Goal: Information Seeking & Learning: Learn about a topic

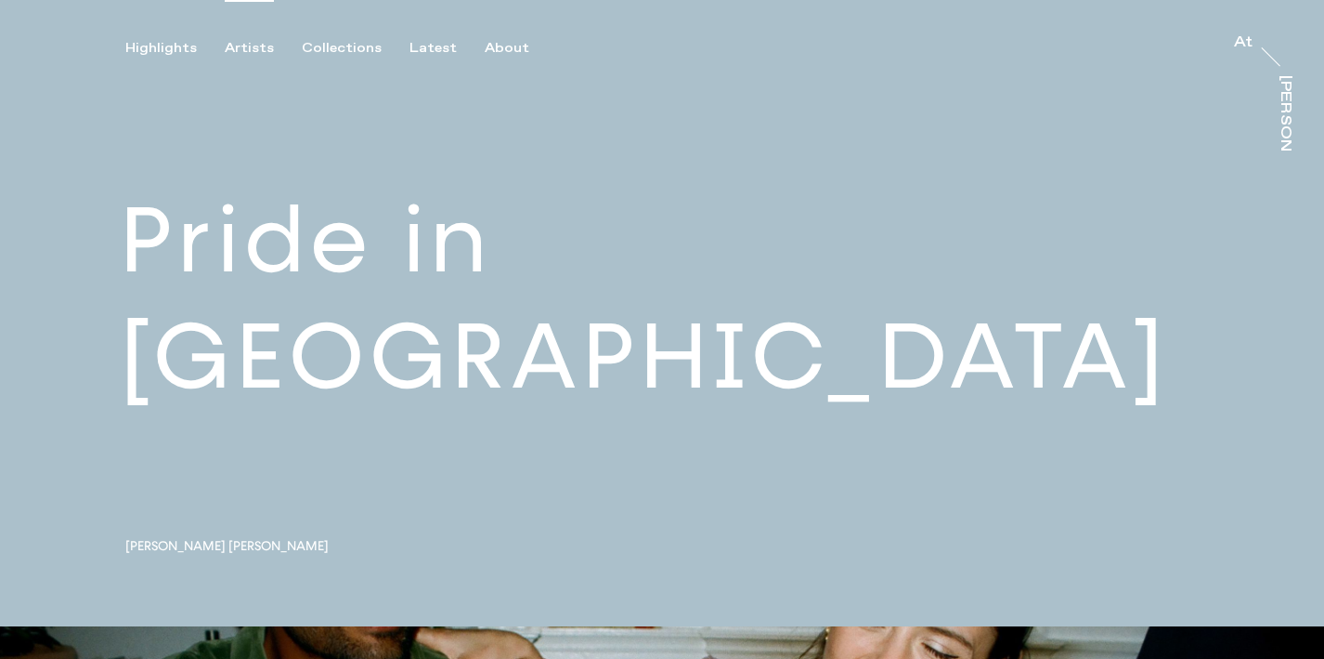
click at [266, 47] on div "Artists" at bounding box center [249, 48] width 49 height 17
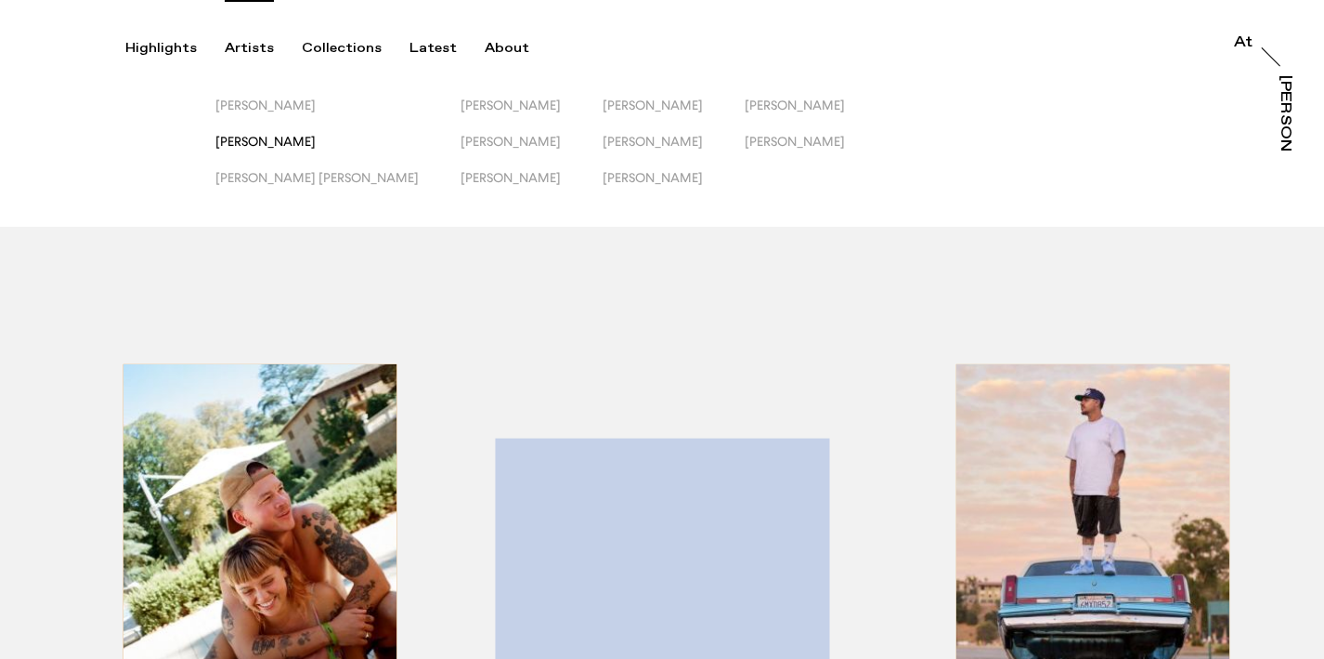
scroll to position [1, 0]
click at [255, 103] on span "[PERSON_NAME]" at bounding box center [265, 104] width 100 height 15
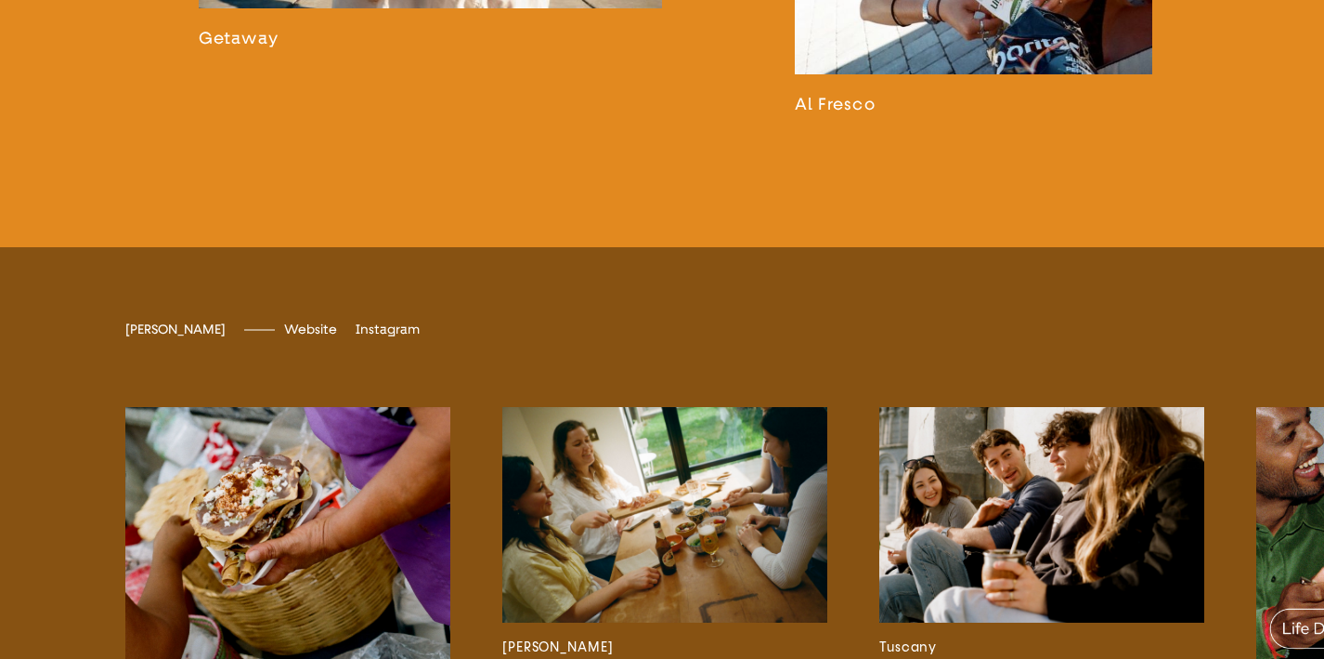
scroll to position [3256, 0]
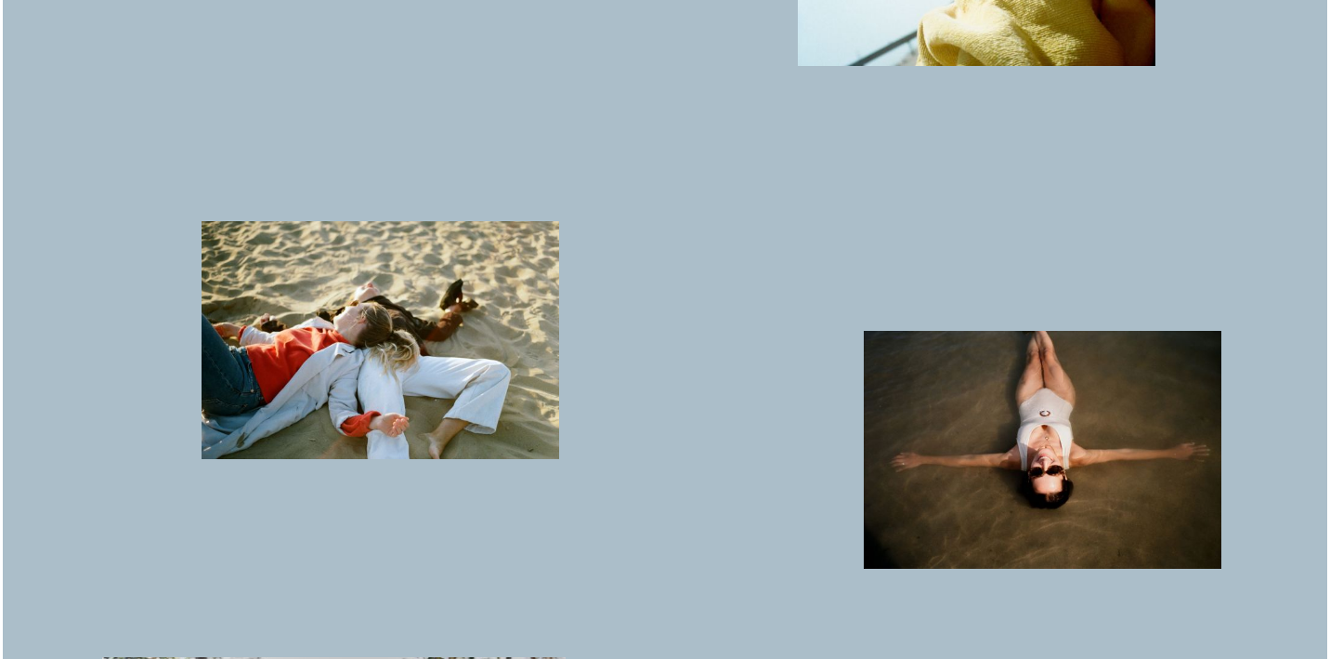
scroll to position [2676, 0]
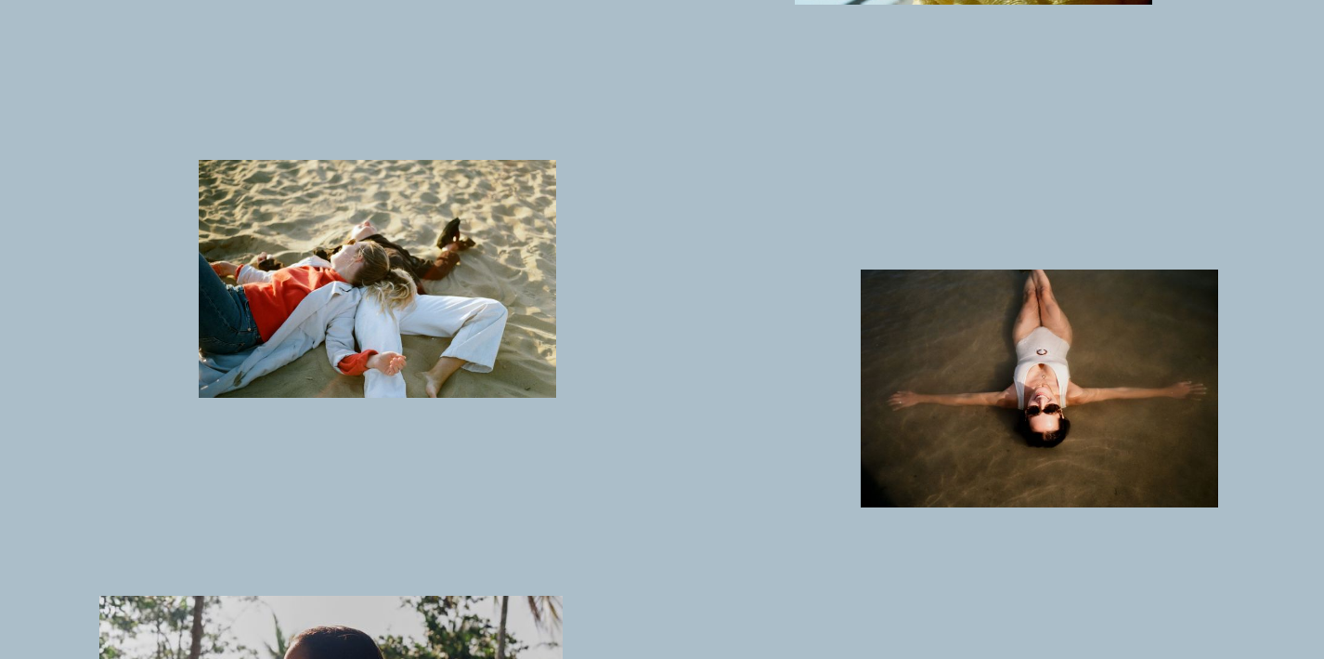
click at [444, 359] on img "button" at bounding box center [378, 278] width 358 height 237
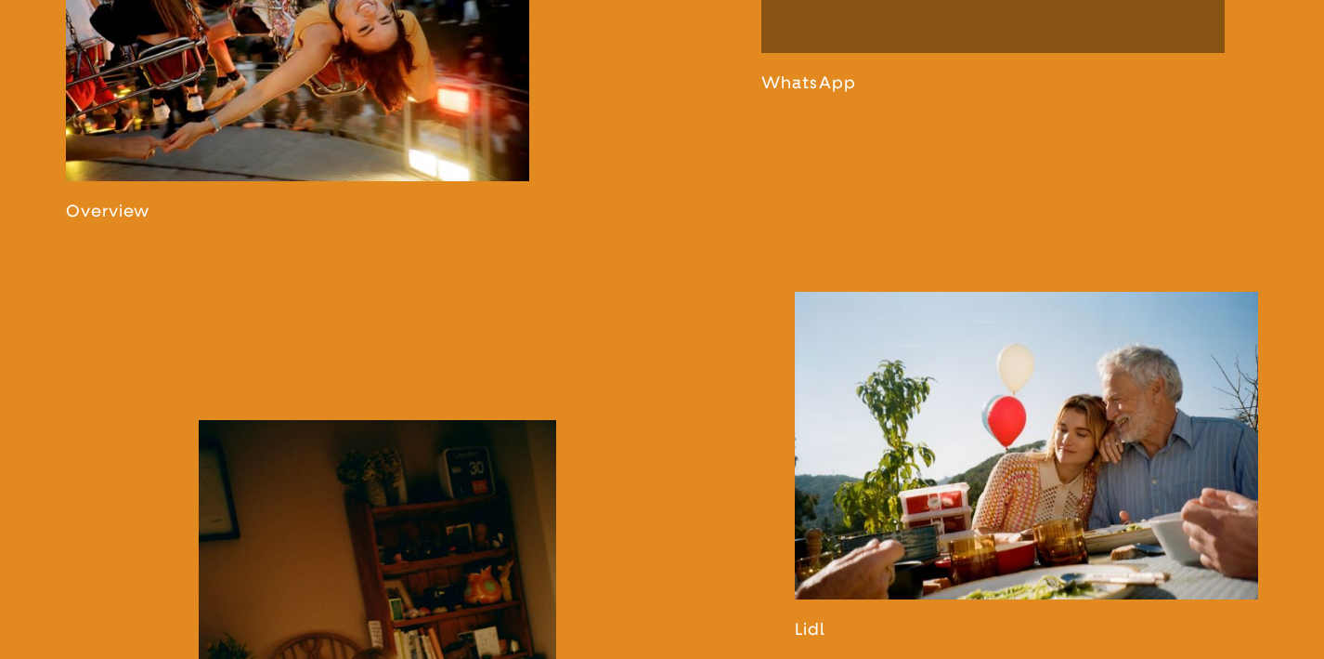
scroll to position [1022, 0]
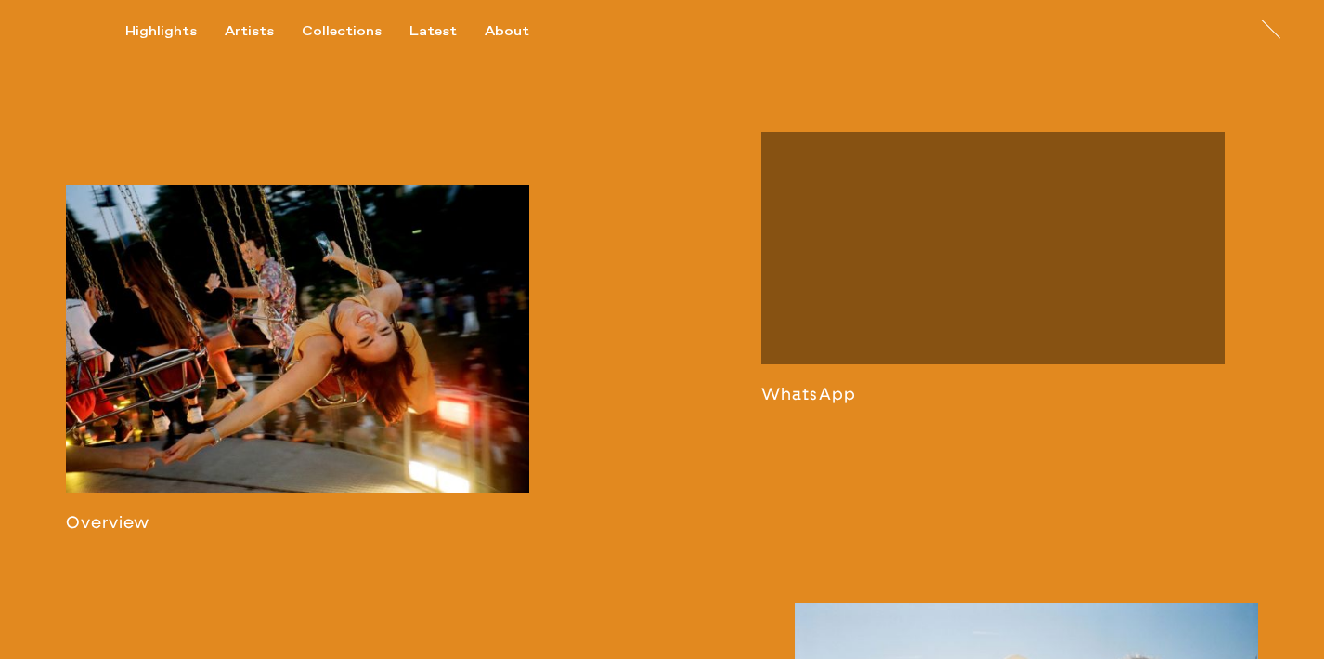
click at [267, 344] on link at bounding box center [297, 358] width 463 height 347
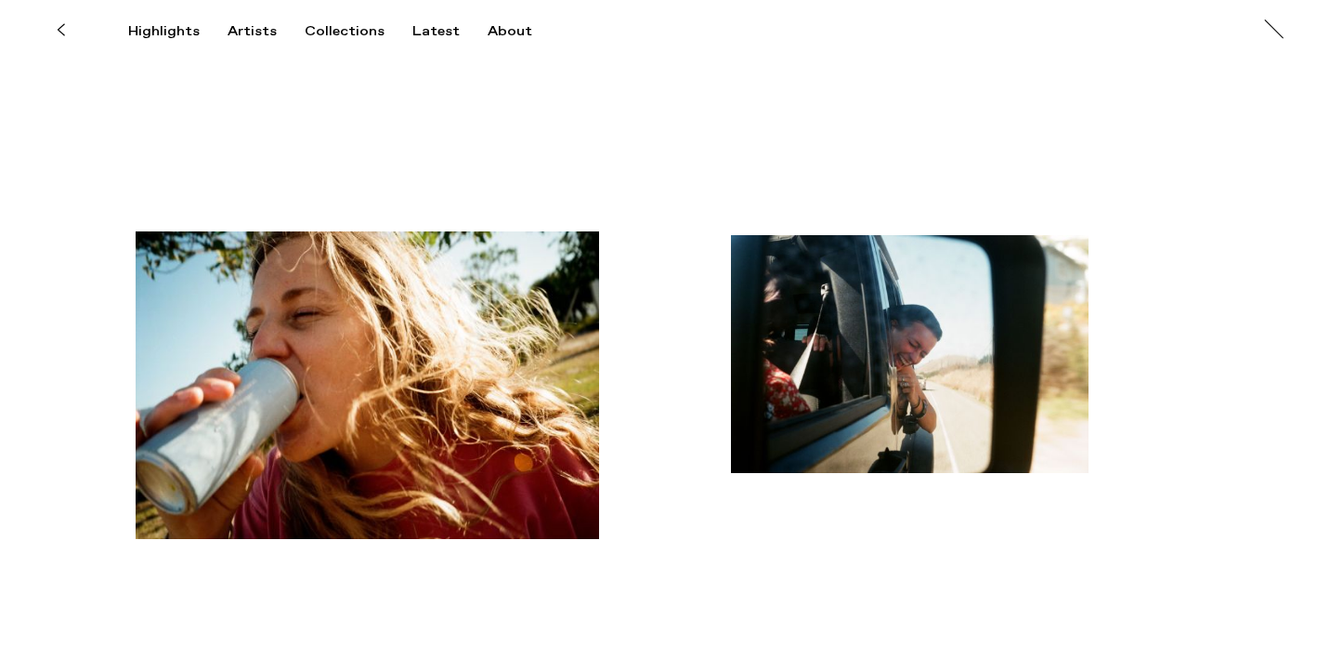
scroll to position [496, 0]
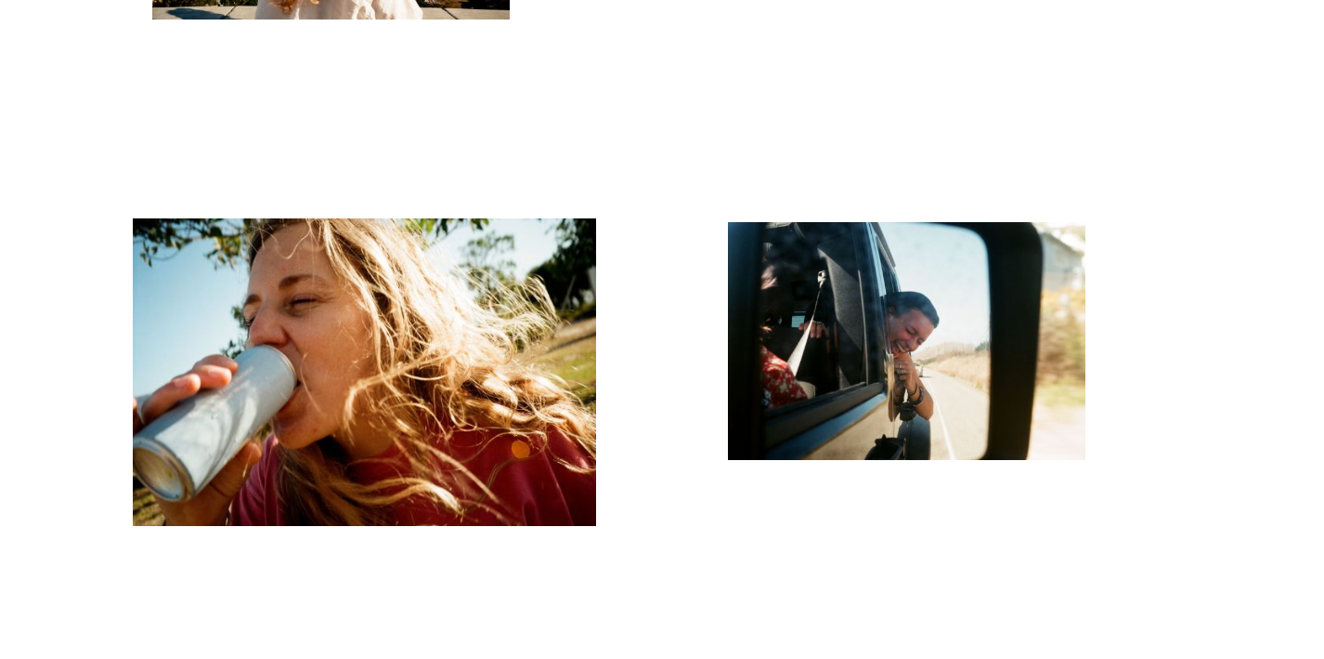
click at [281, 376] on img "button" at bounding box center [364, 371] width 463 height 307
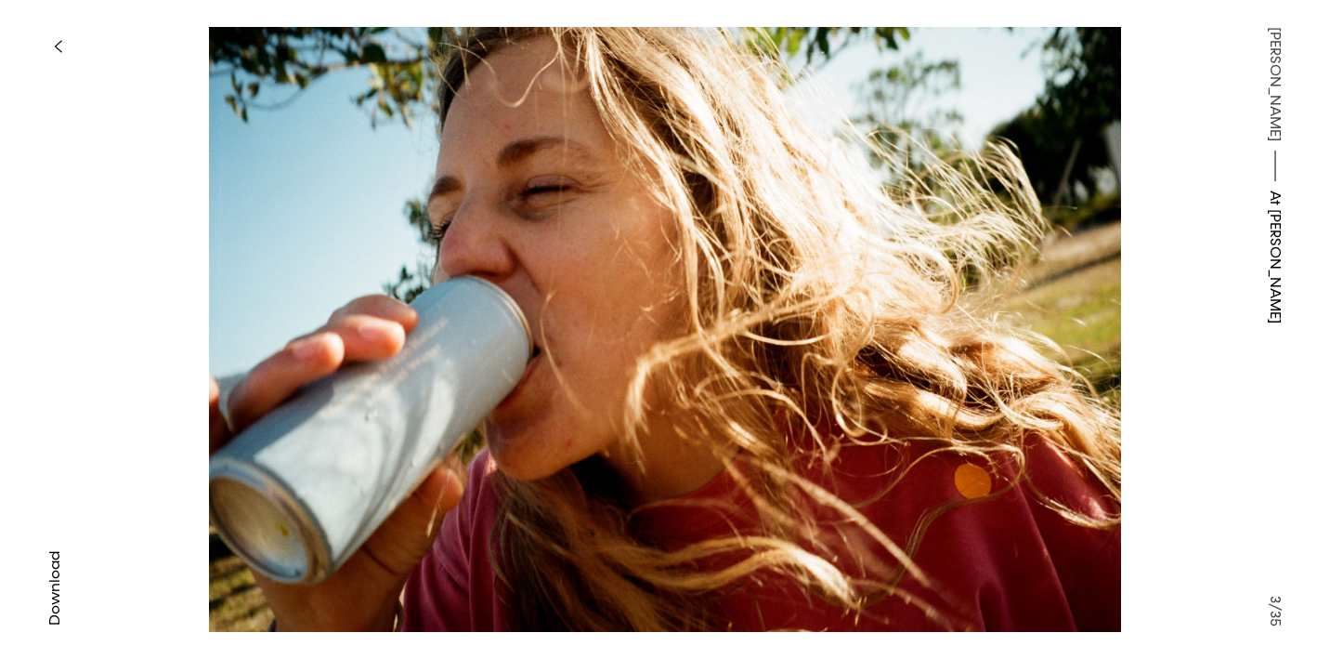
click at [58, 50] on icon "button" at bounding box center [58, 46] width 8 height 15
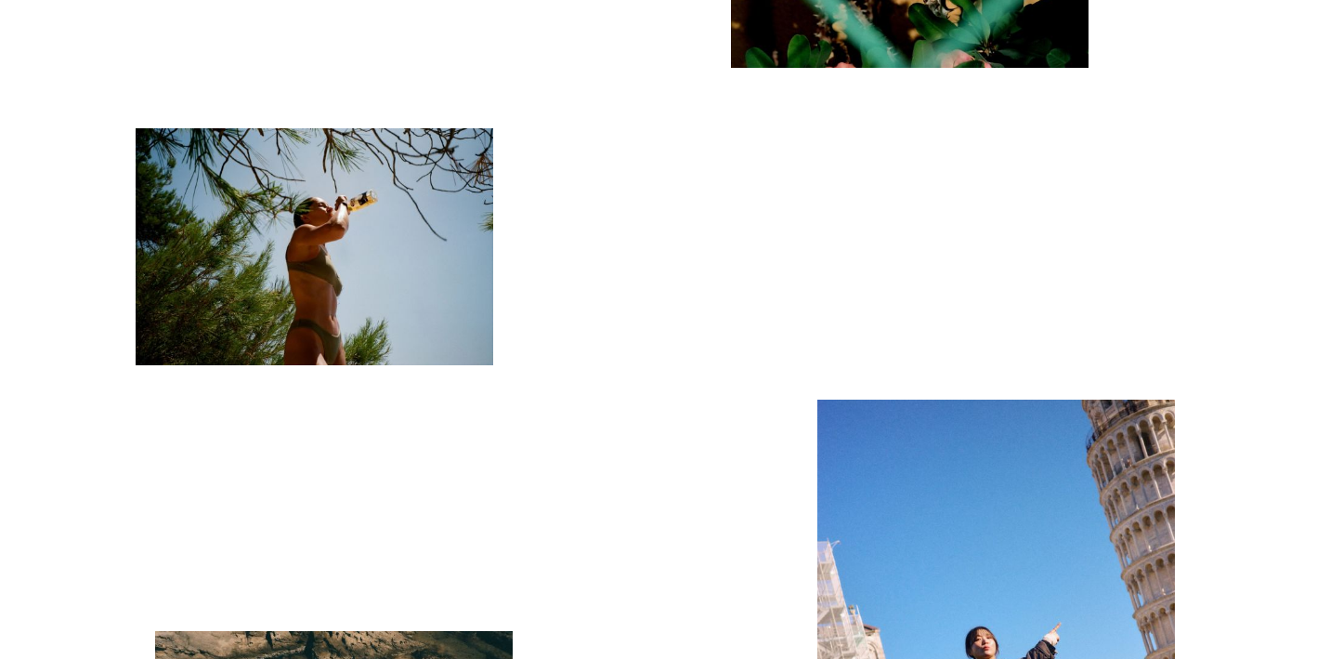
scroll to position [7615, 0]
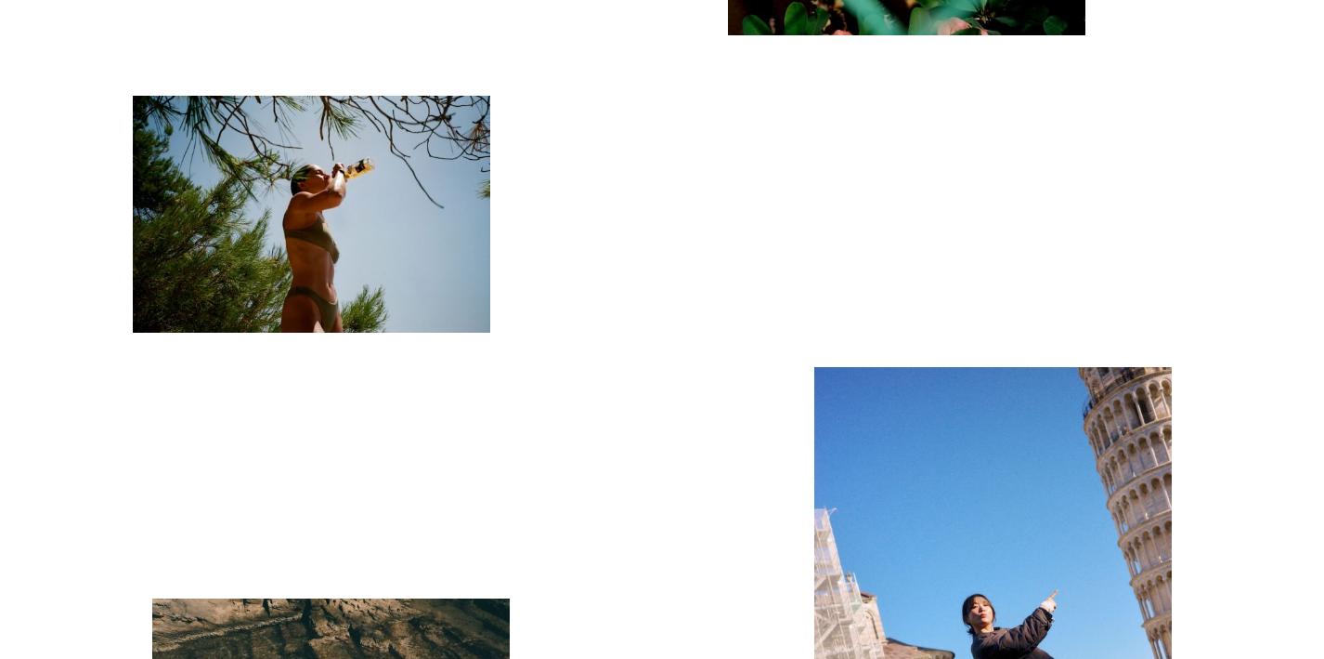
click at [422, 230] on img "button" at bounding box center [312, 214] width 358 height 237
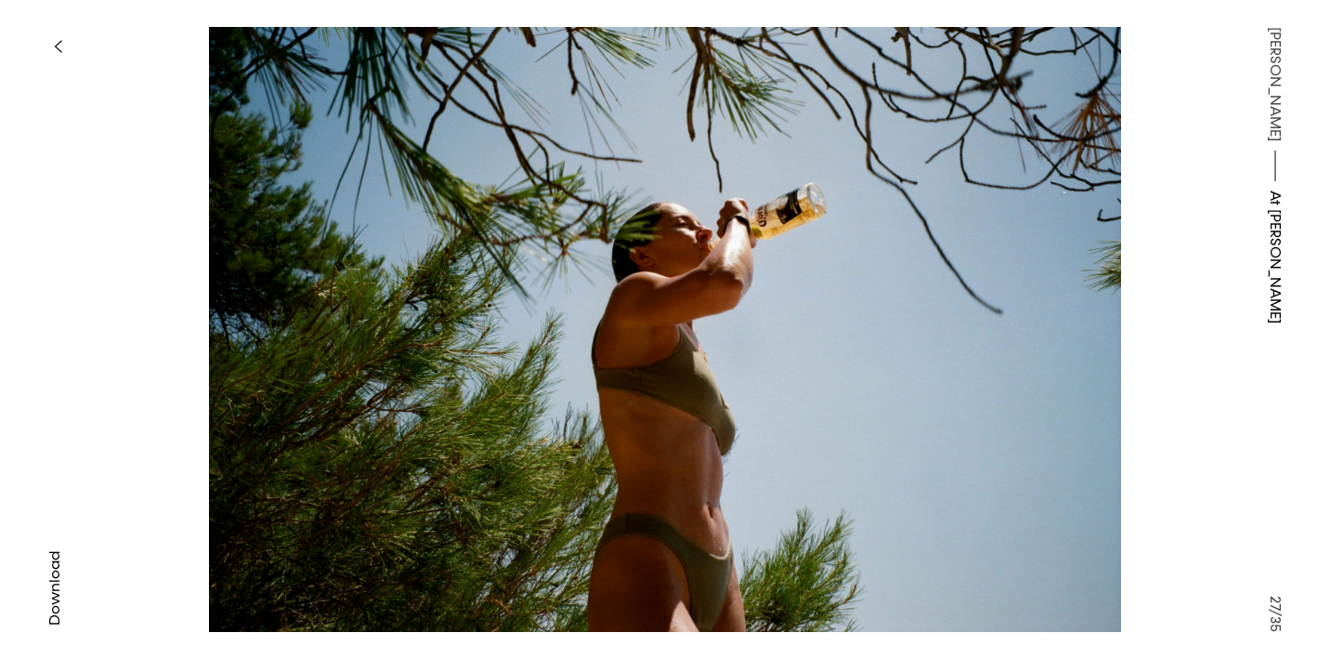
click at [51, 44] on button "button" at bounding box center [57, 46] width 41 height 41
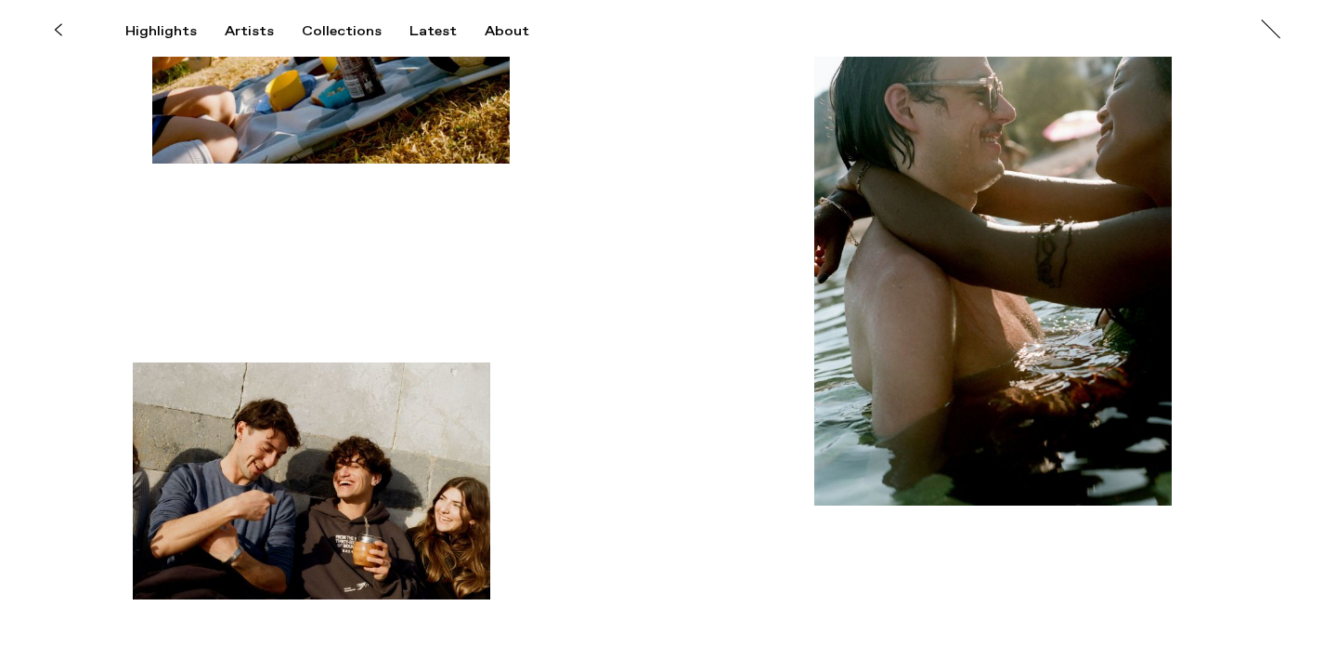
scroll to position [6330, 0]
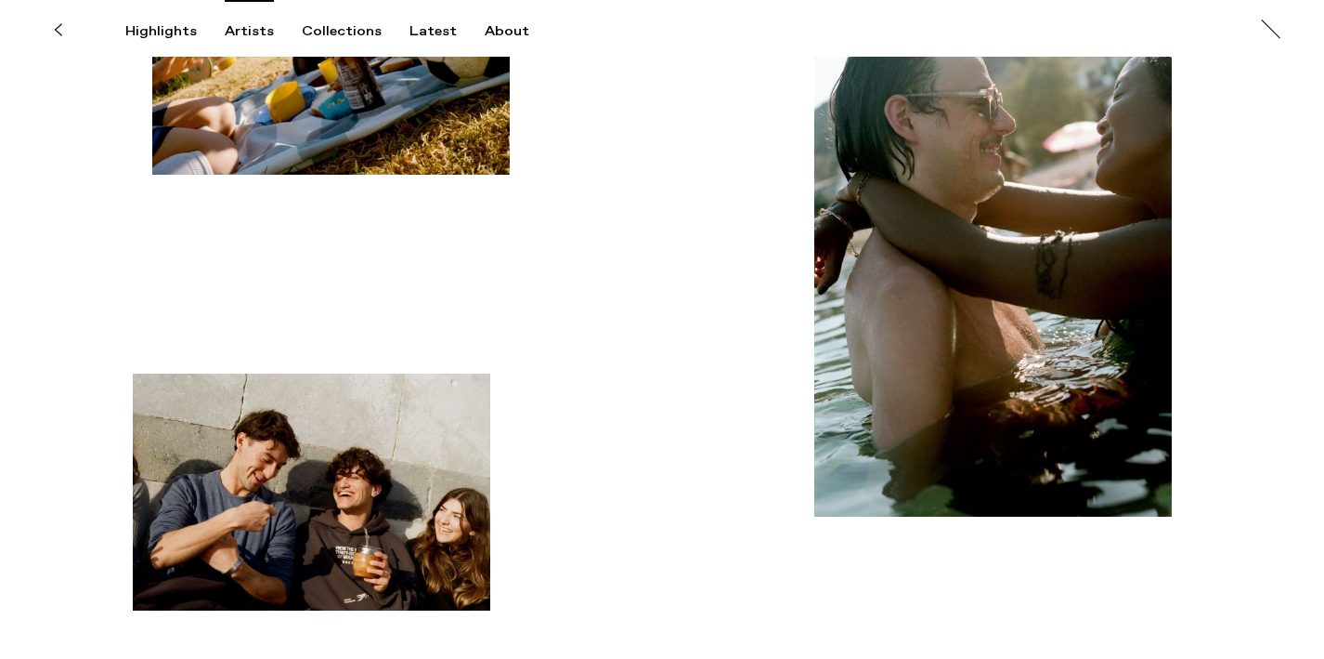
click at [236, 40] on div "Artists" at bounding box center [249, 31] width 49 height 17
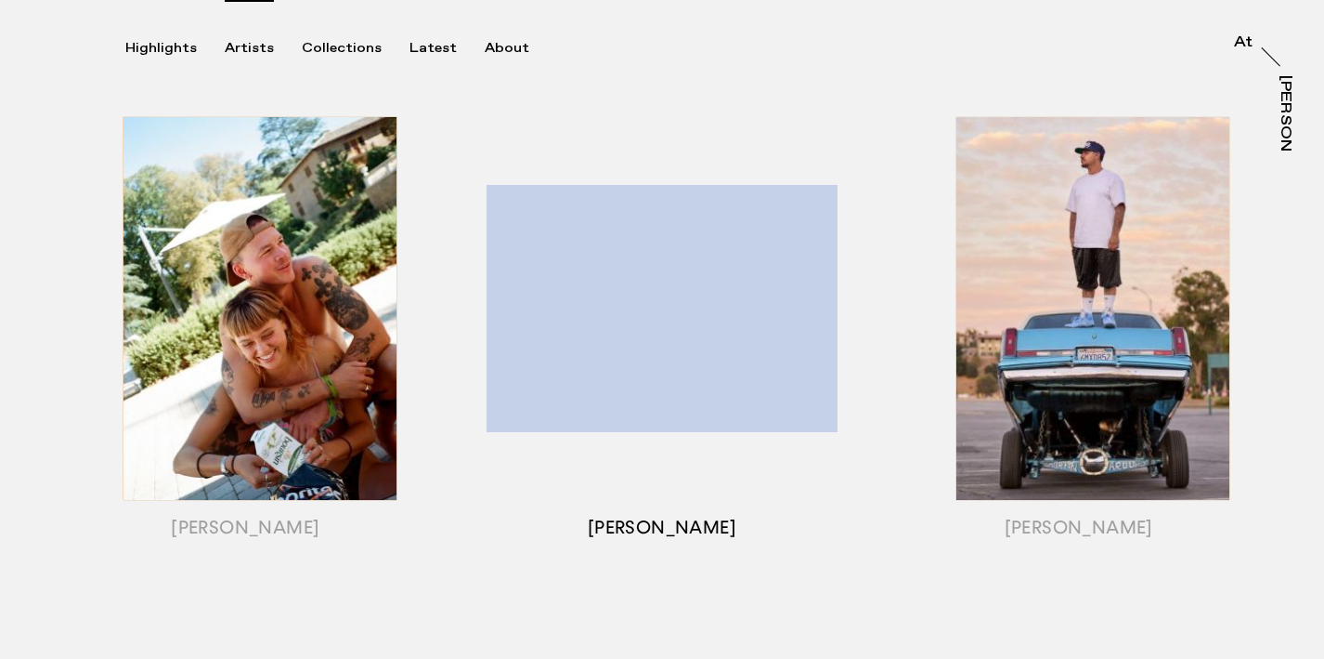
scroll to position [261, 0]
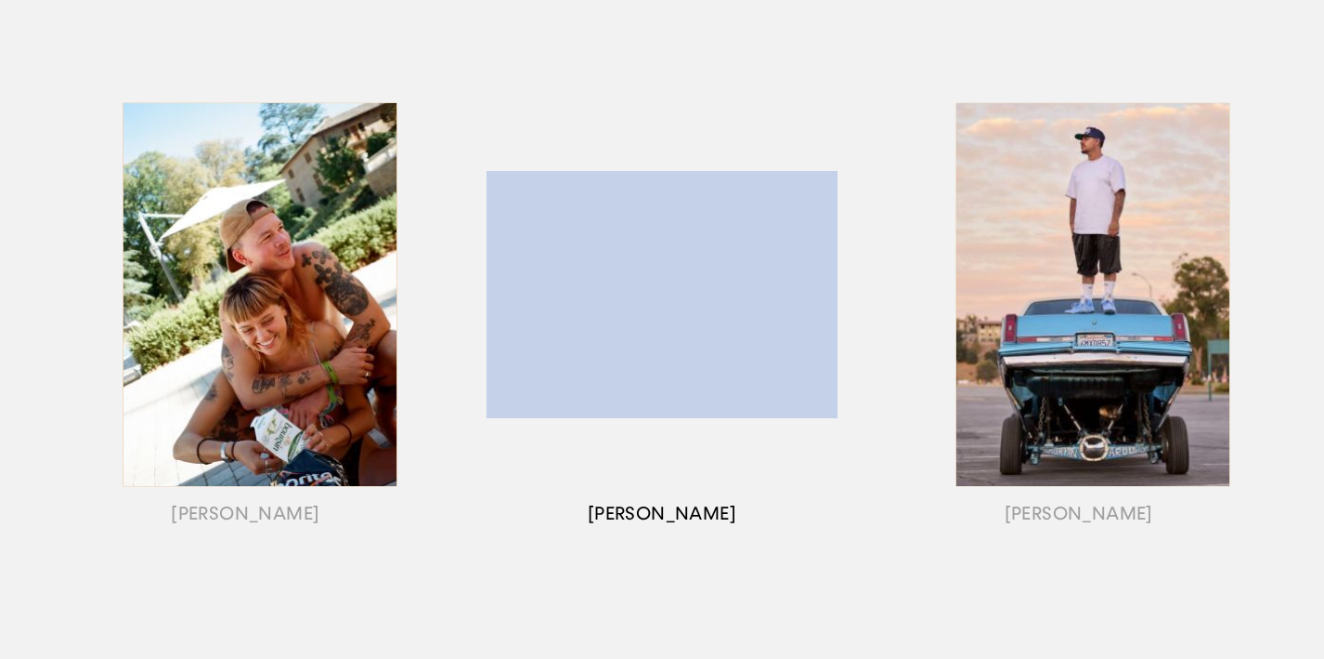
click at [564, 347] on div "button" at bounding box center [662, 318] width 417 height 580
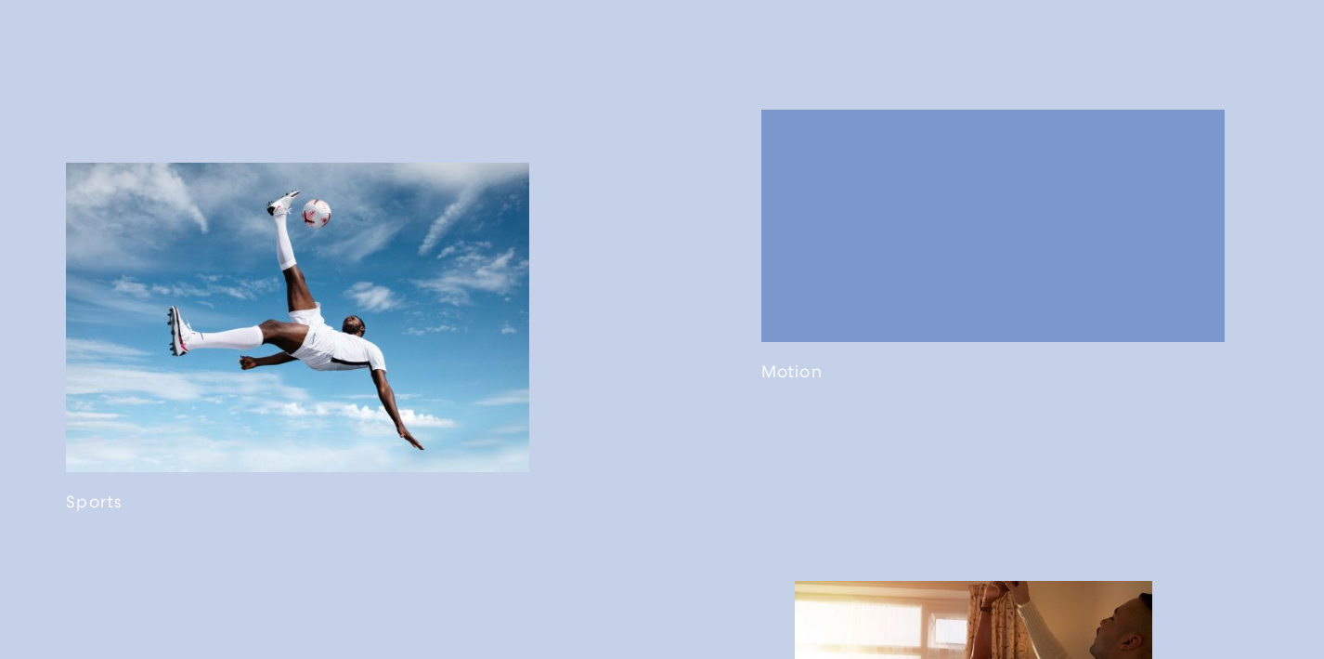
scroll to position [1115, 0]
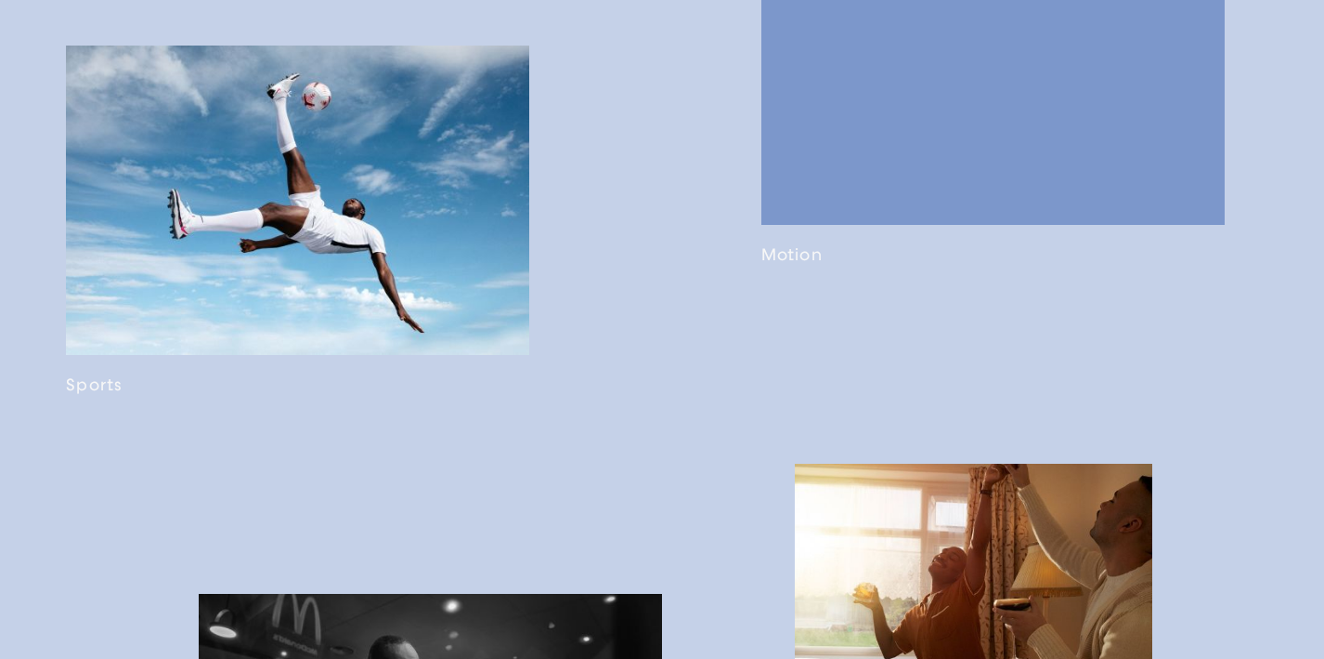
click at [428, 360] on link at bounding box center [297, 220] width 463 height 349
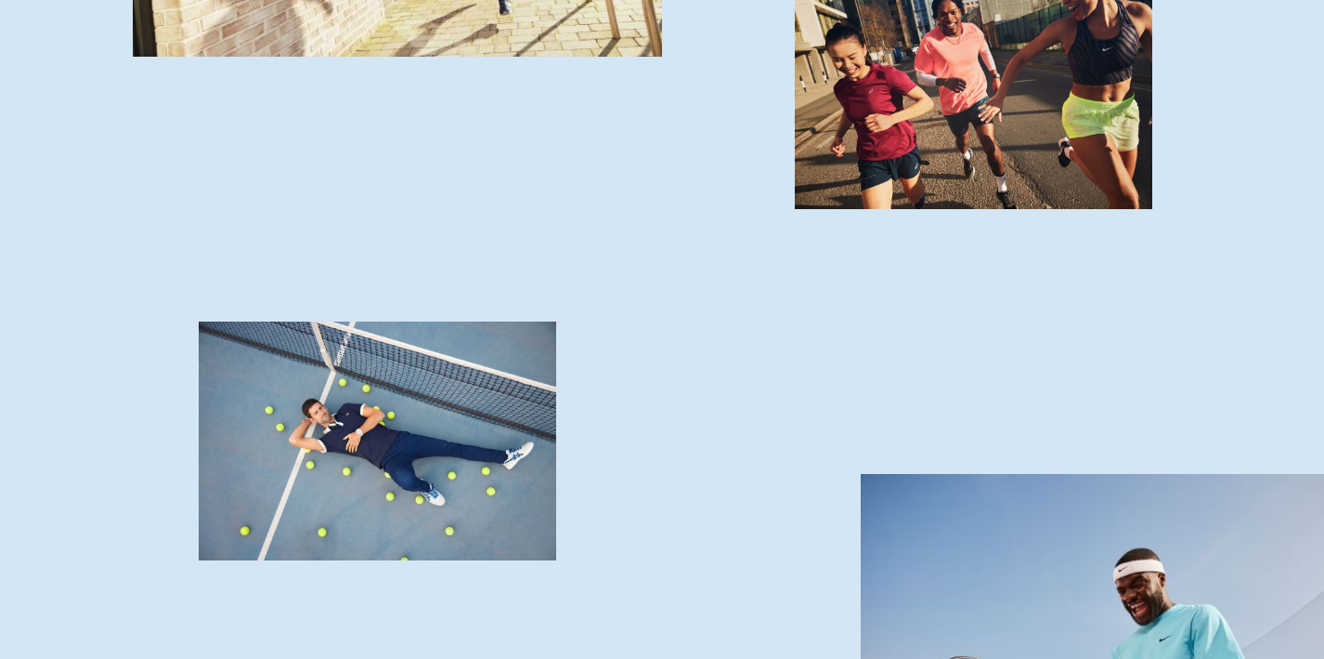
scroll to position [7094, 0]
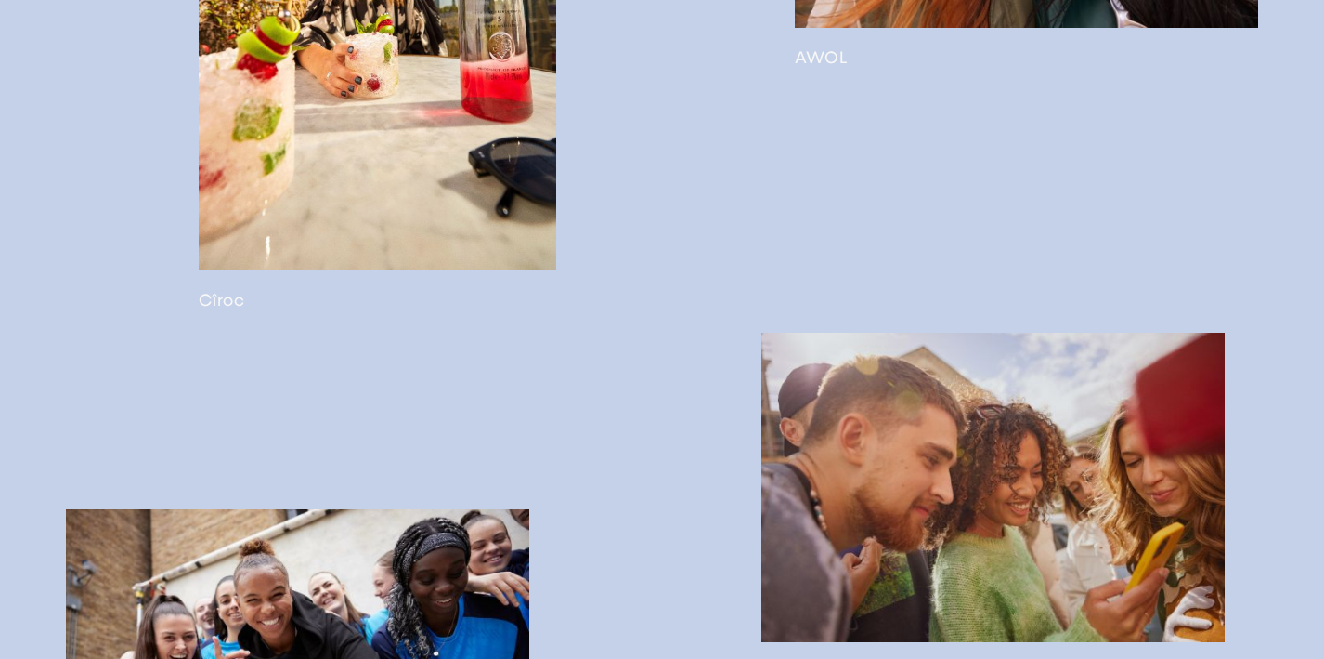
scroll to position [2593, 0]
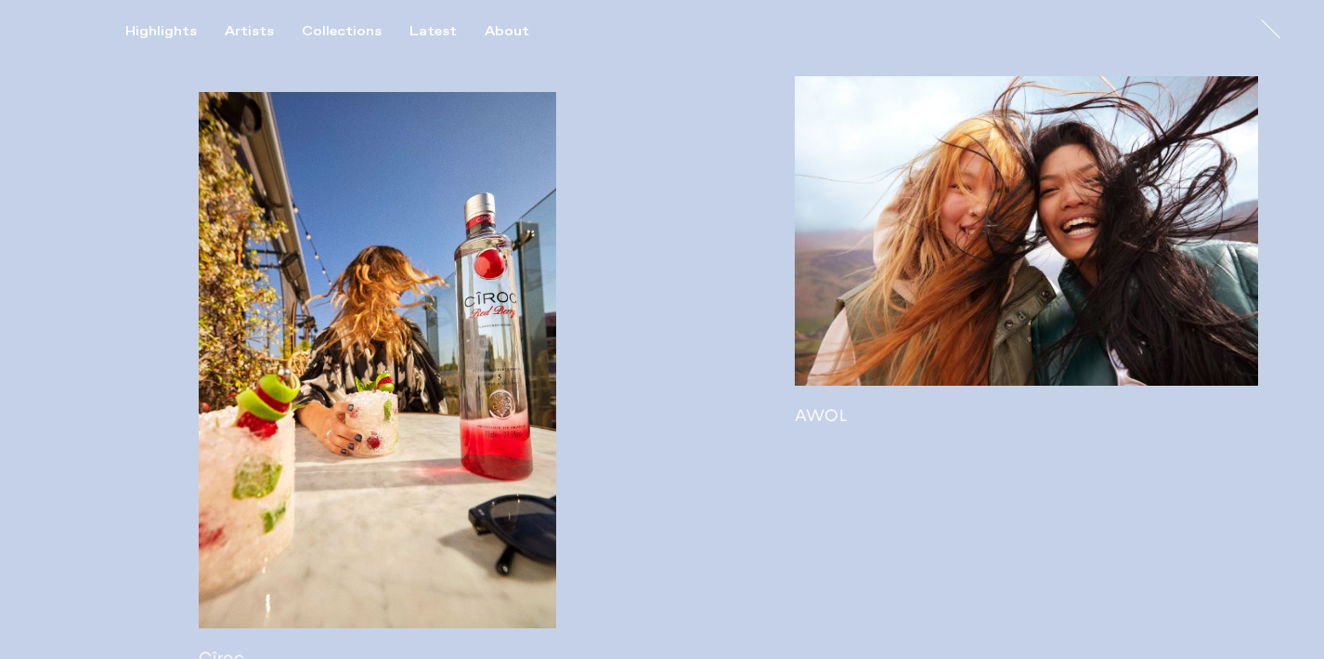
click at [830, 344] on link at bounding box center [1026, 250] width 463 height 349
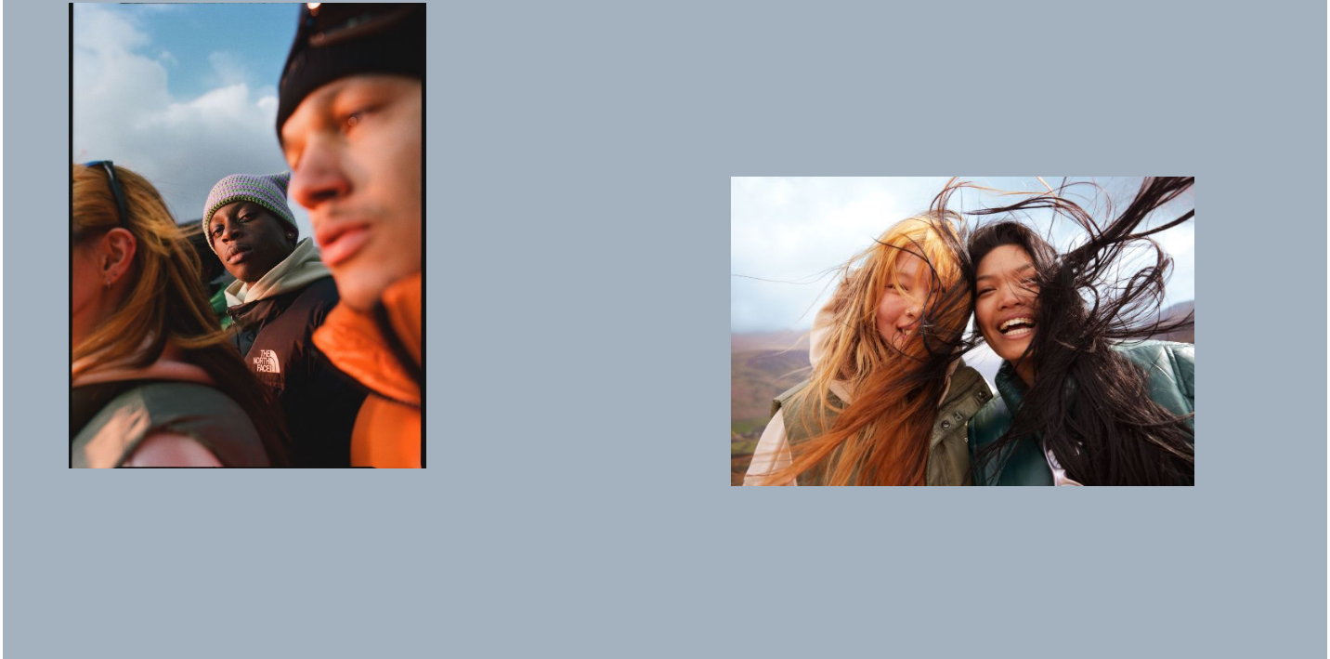
scroll to position [1586, 0]
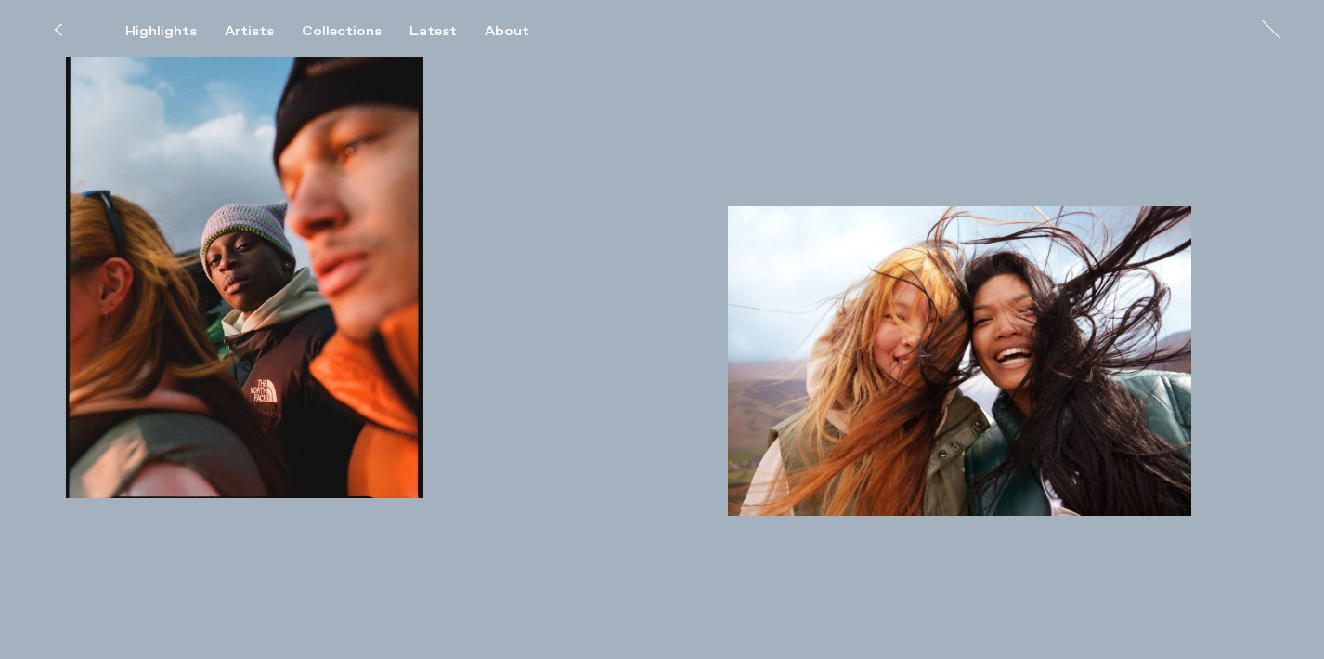
click at [929, 415] on img "button" at bounding box center [959, 360] width 463 height 309
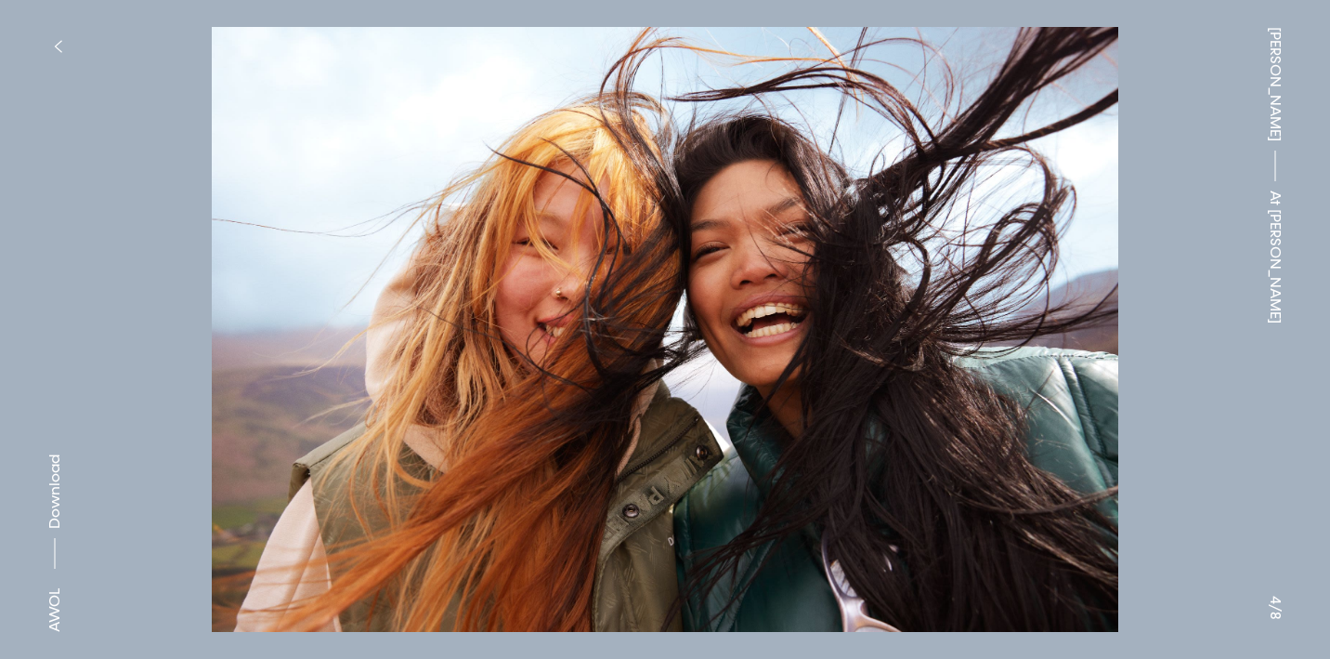
click at [54, 39] on icon "button" at bounding box center [58, 46] width 8 height 15
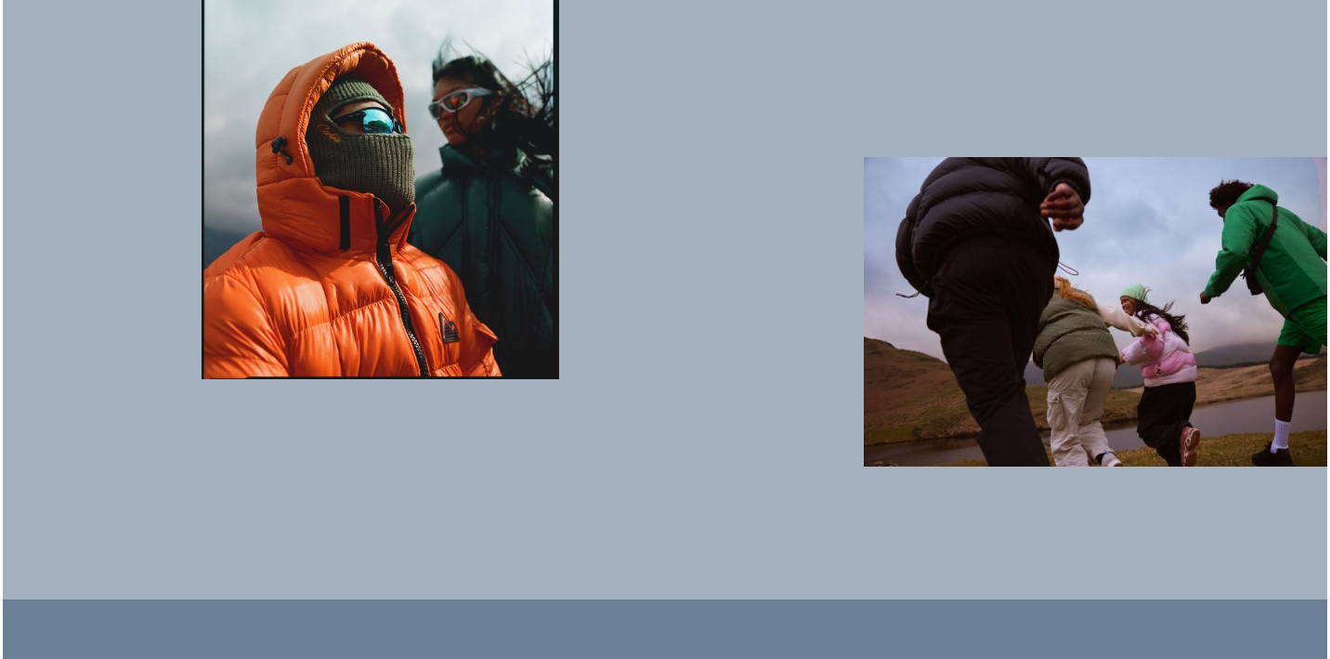
scroll to position [2945, 0]
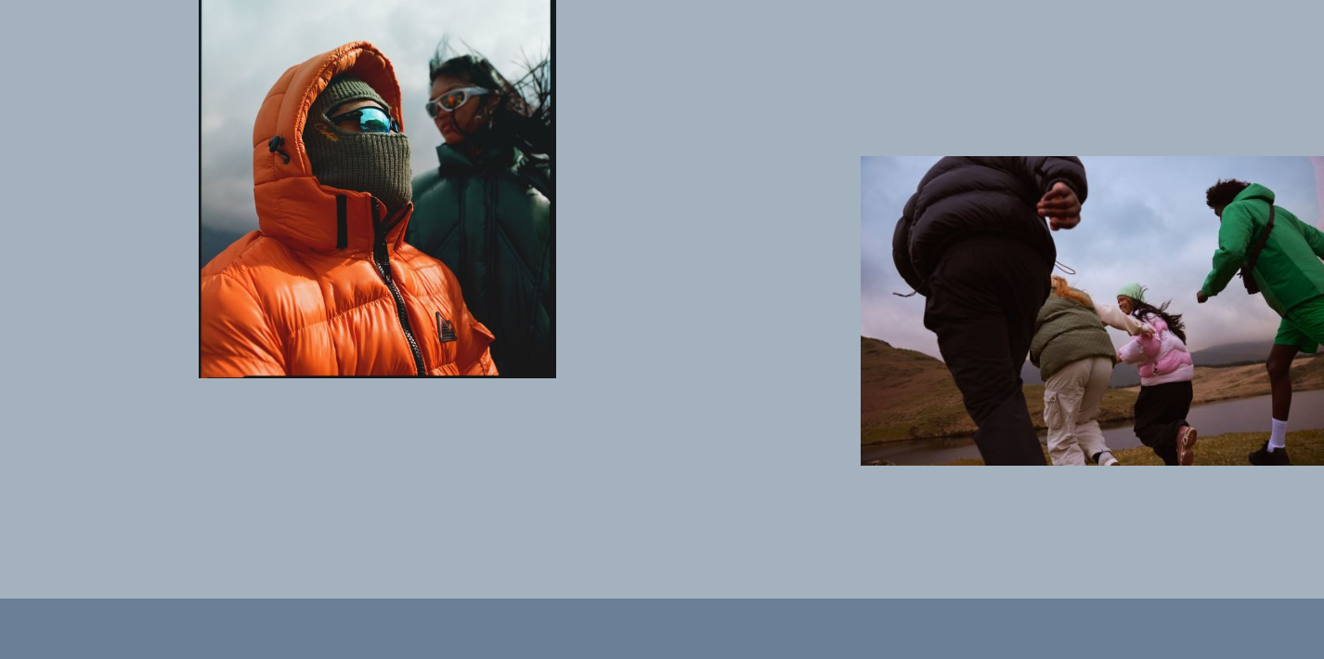
click at [1026, 368] on img "button" at bounding box center [1092, 310] width 463 height 309
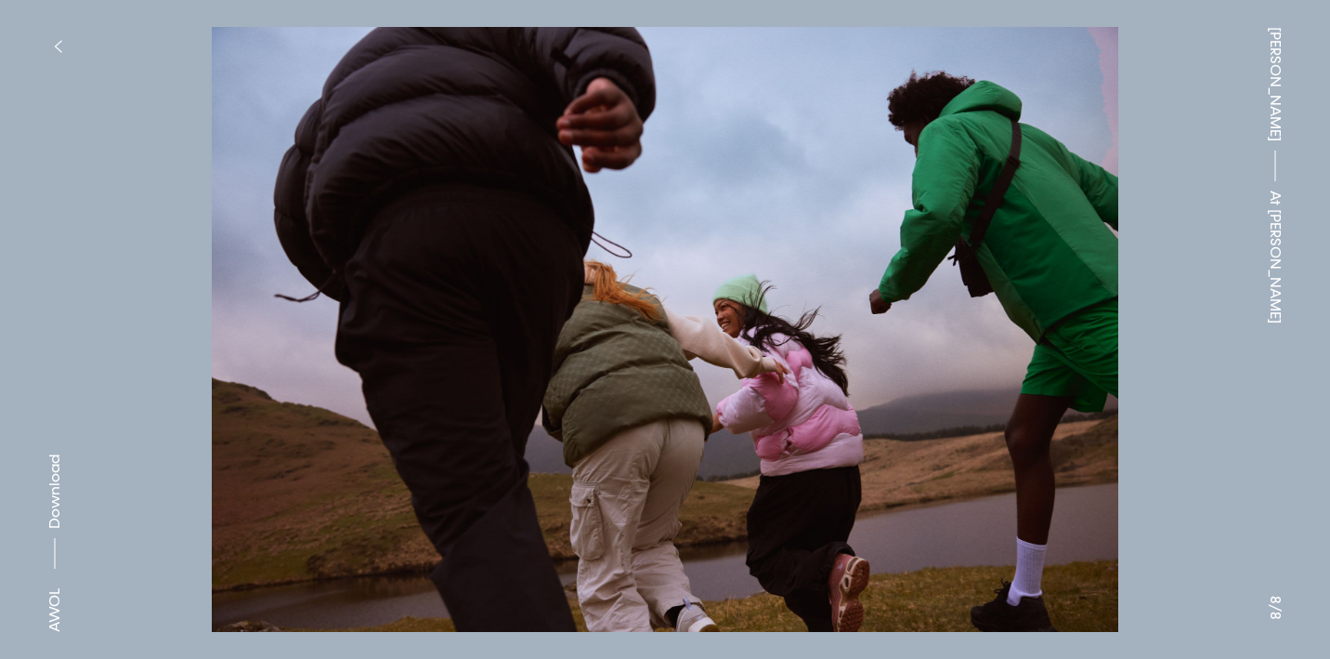
click at [47, 35] on button "button" at bounding box center [57, 46] width 41 height 41
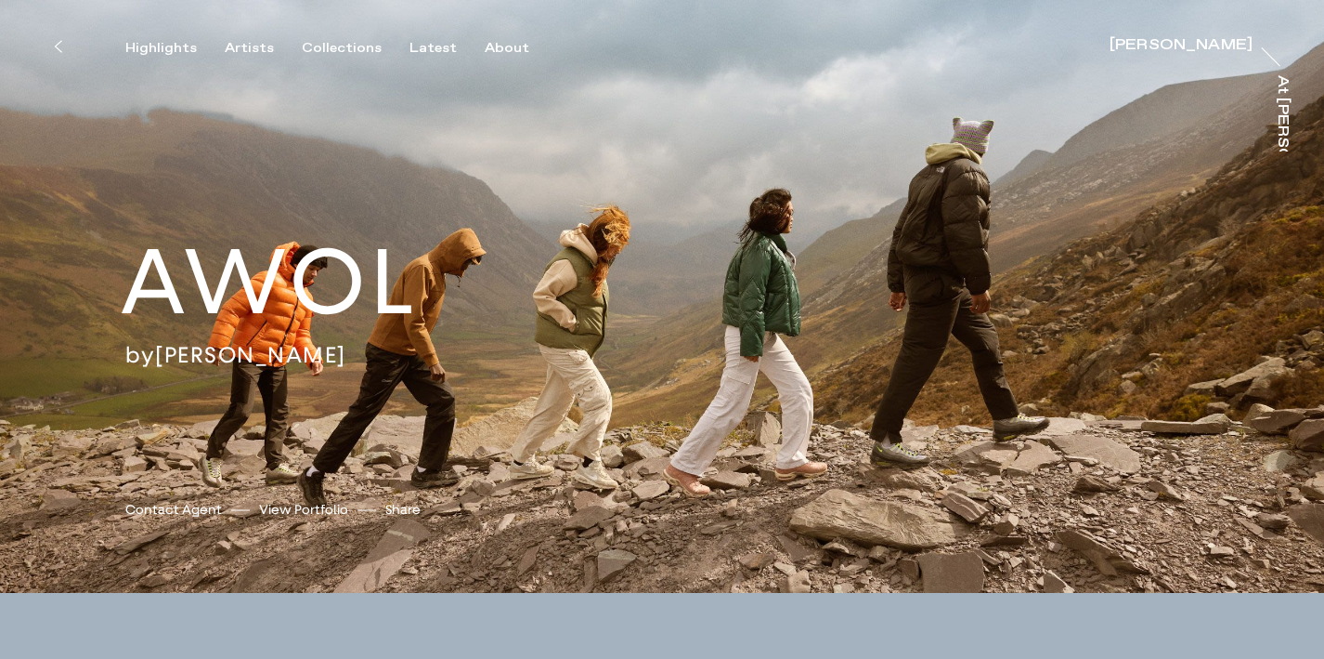
click at [212, 345] on link "[PERSON_NAME]" at bounding box center [250, 355] width 191 height 28
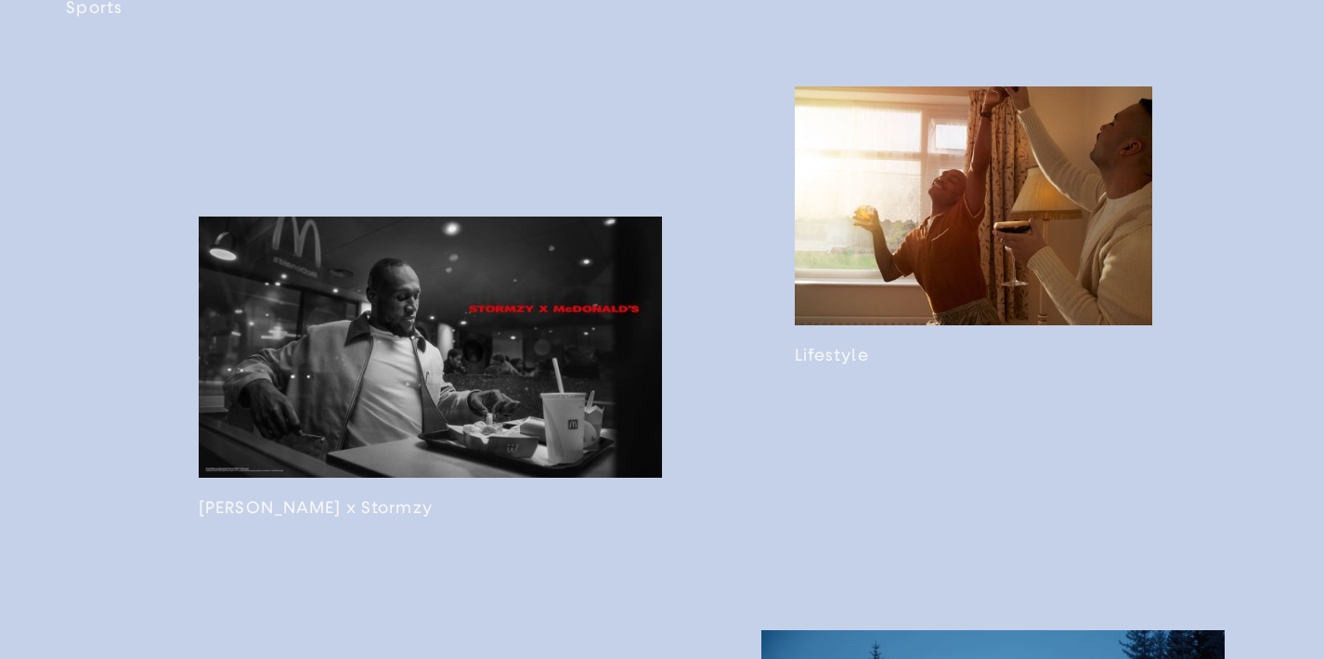
scroll to position [1633, 0]
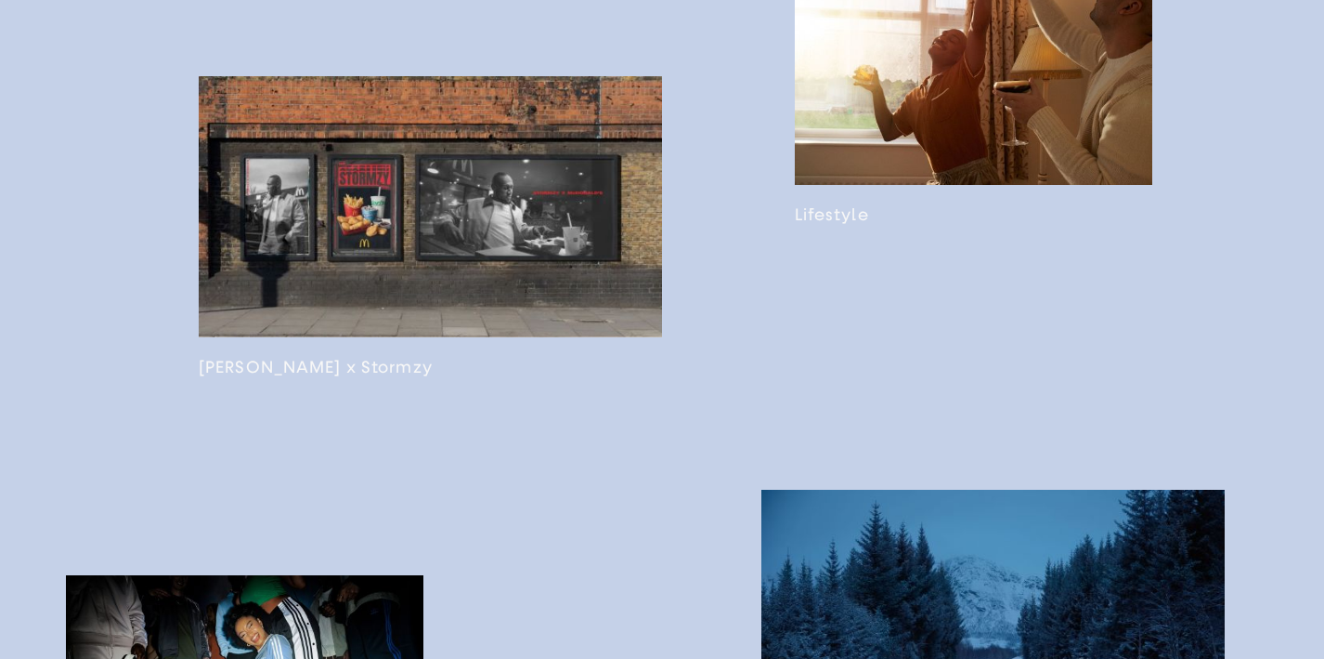
click at [881, 189] on link at bounding box center [974, 85] width 358 height 279
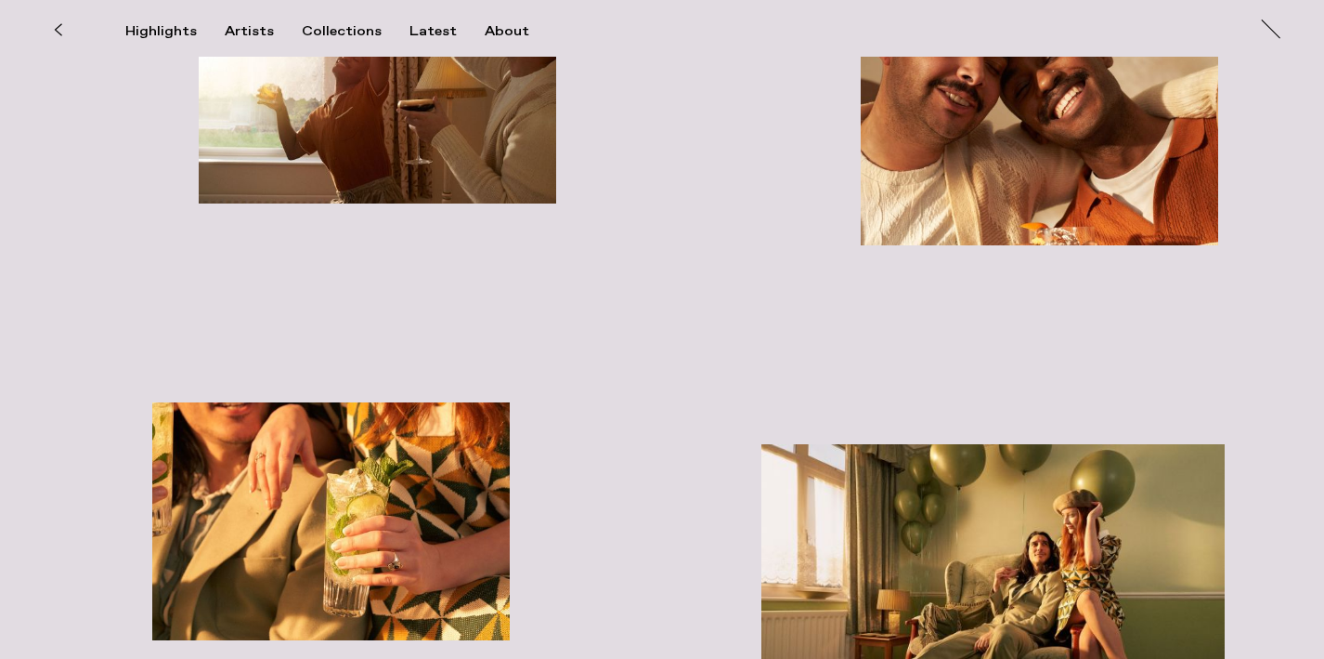
scroll to position [6983, 0]
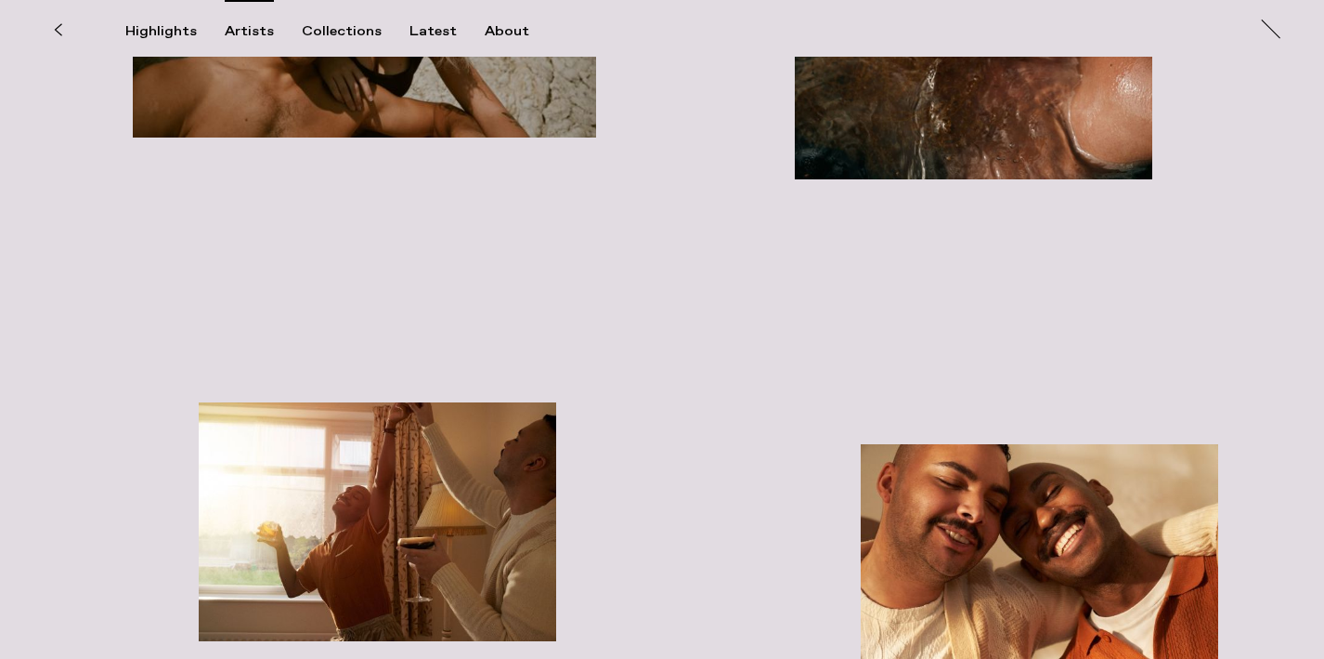
click at [238, 32] on div "Artists" at bounding box center [249, 31] width 49 height 17
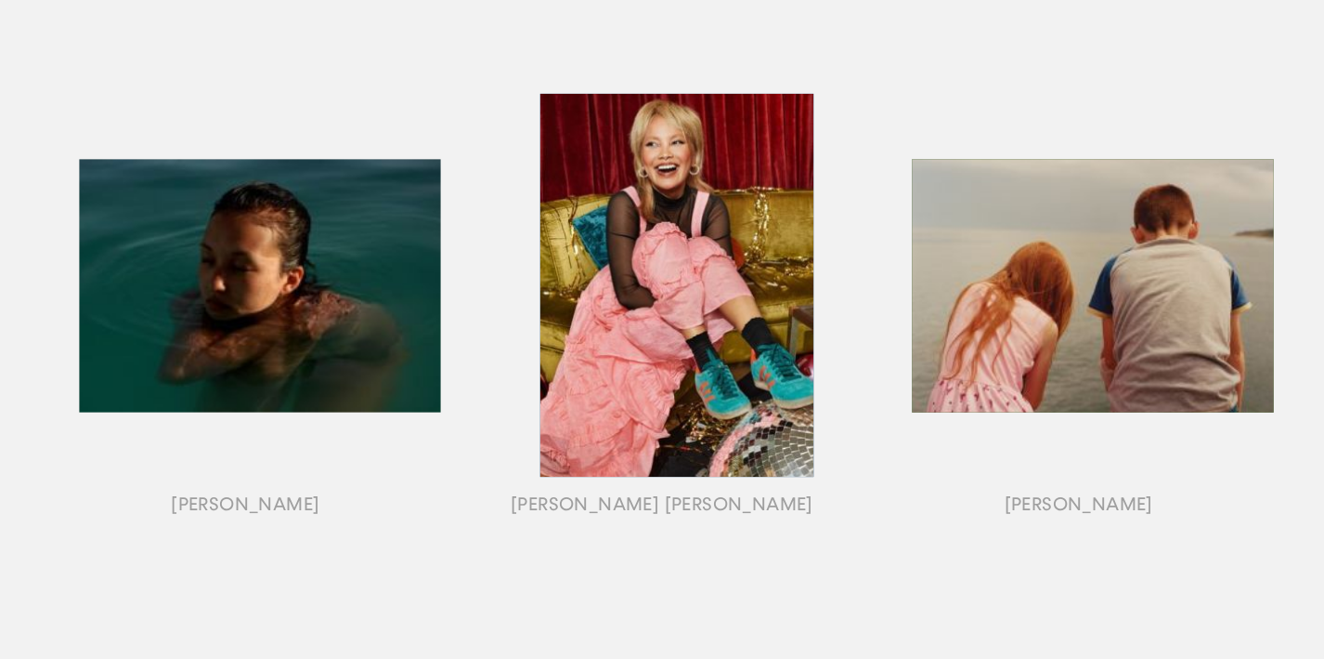
scroll to position [915, 0]
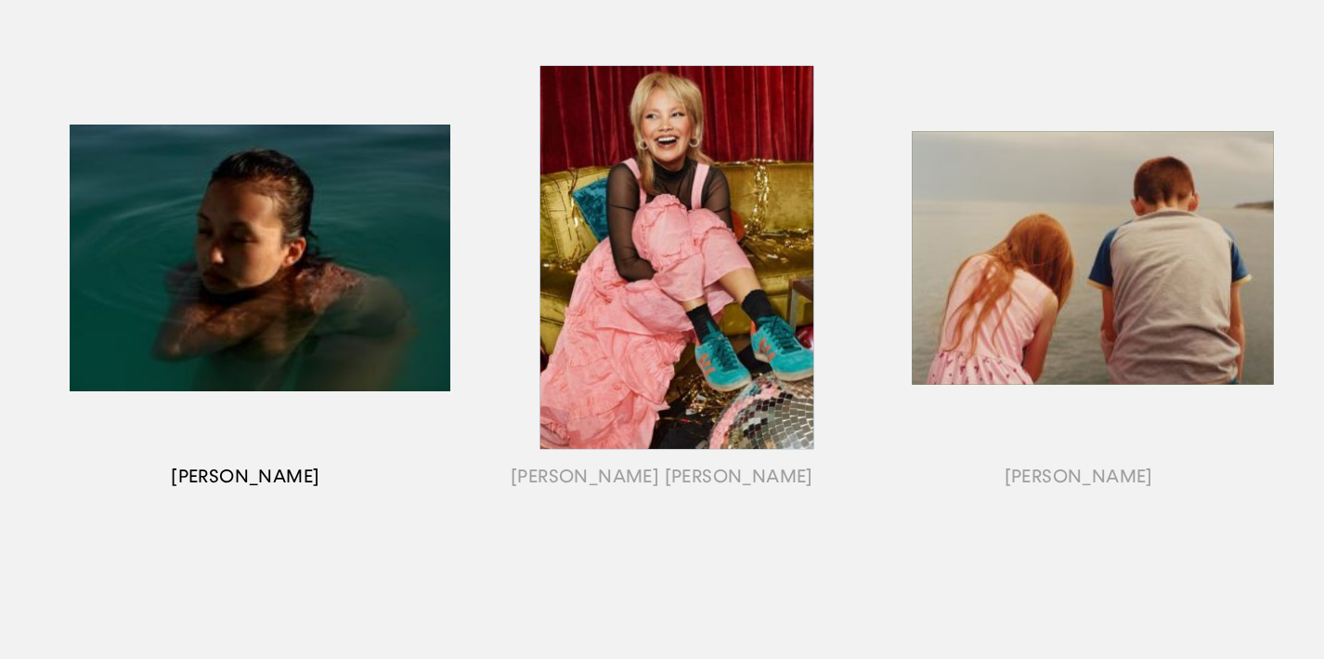
click at [335, 325] on div "button" at bounding box center [245, 281] width 417 height 580
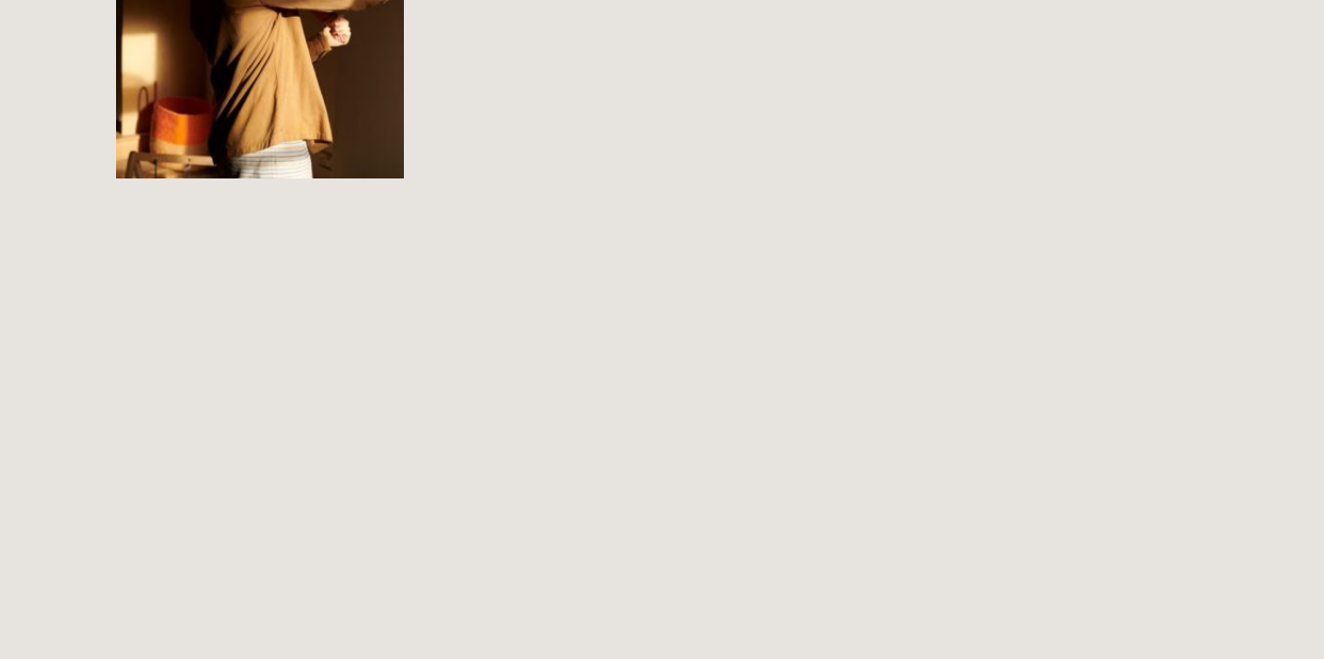
scroll to position [1233, 0]
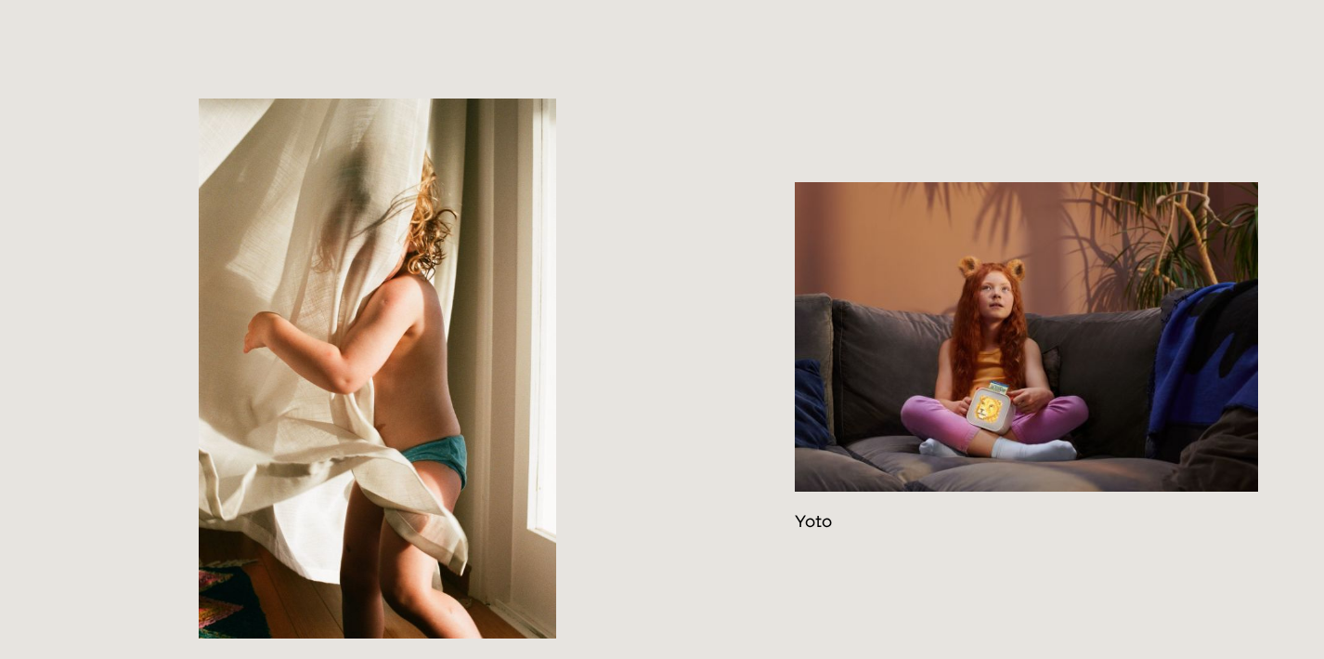
scroll to position [3213, 0]
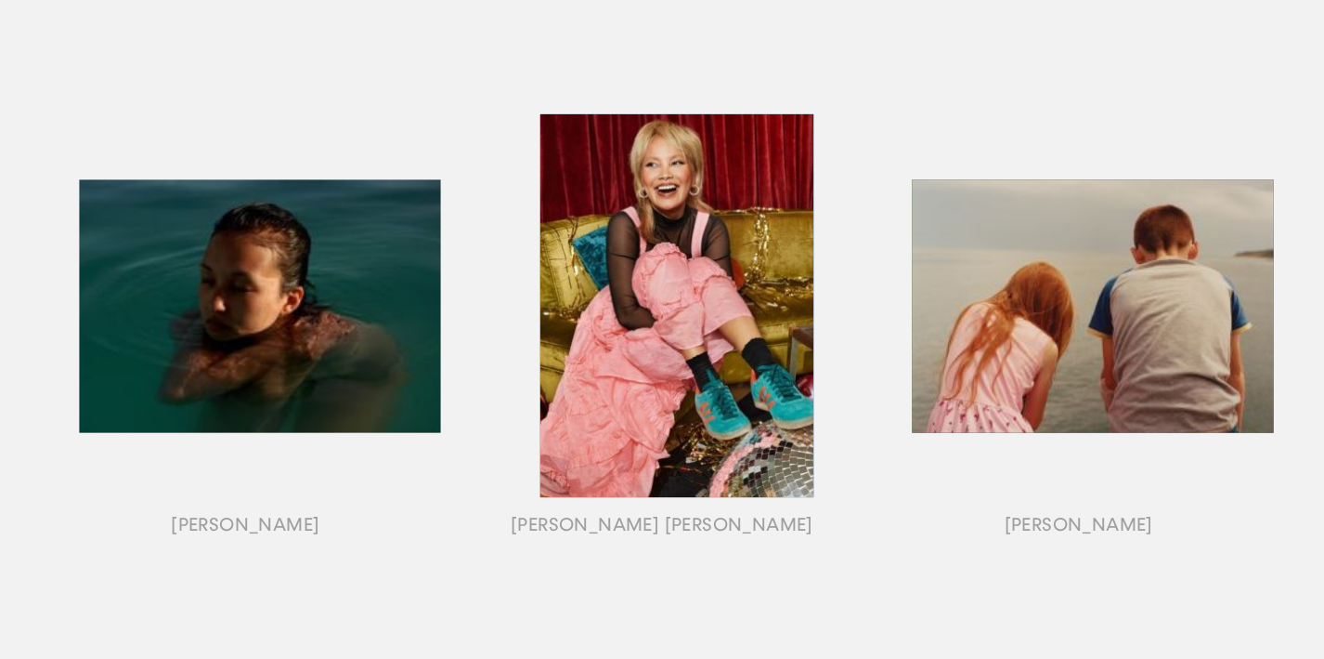
scroll to position [961, 0]
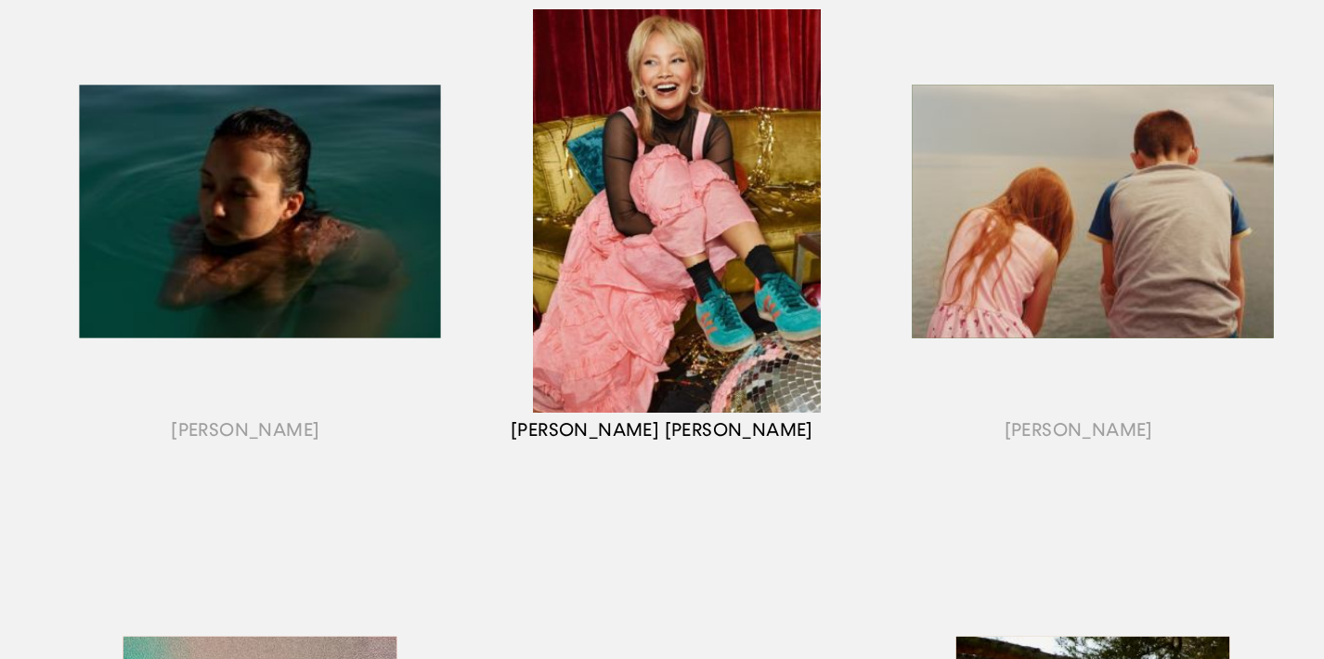
click at [650, 325] on div "button" at bounding box center [662, 234] width 417 height 580
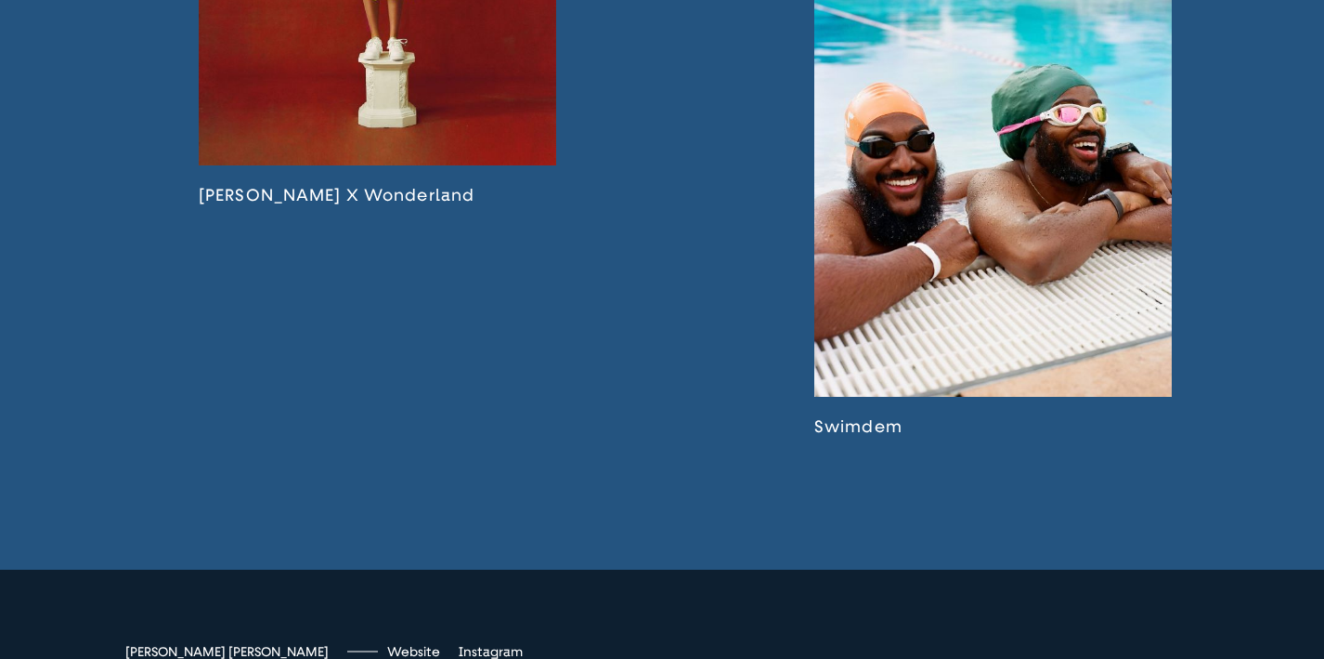
scroll to position [3843, 0]
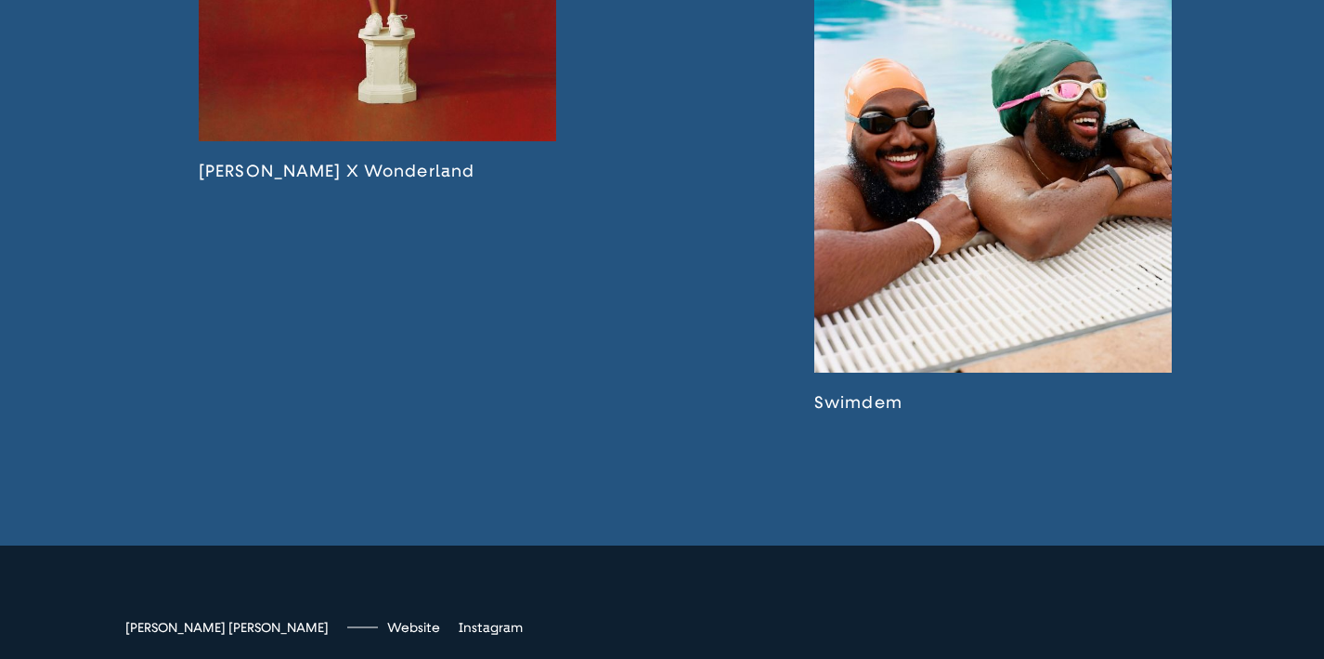
click at [872, 238] on link at bounding box center [994, 169] width 358 height 487
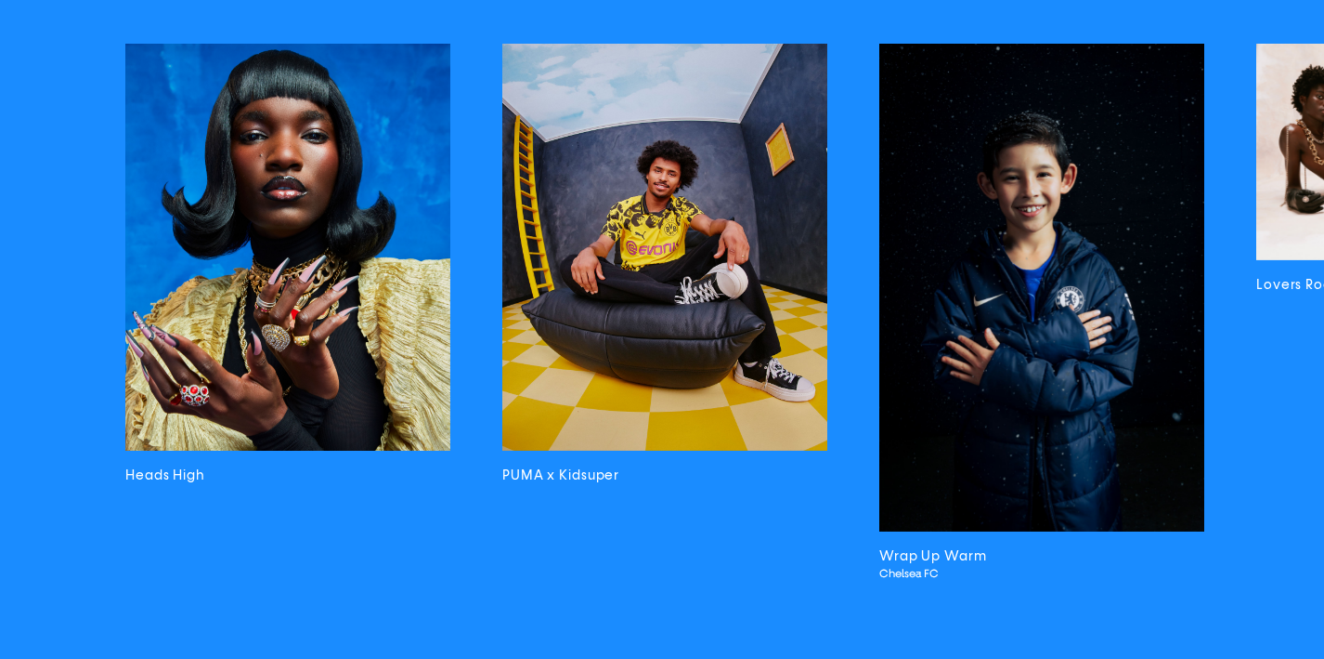
scroll to position [4457, 0]
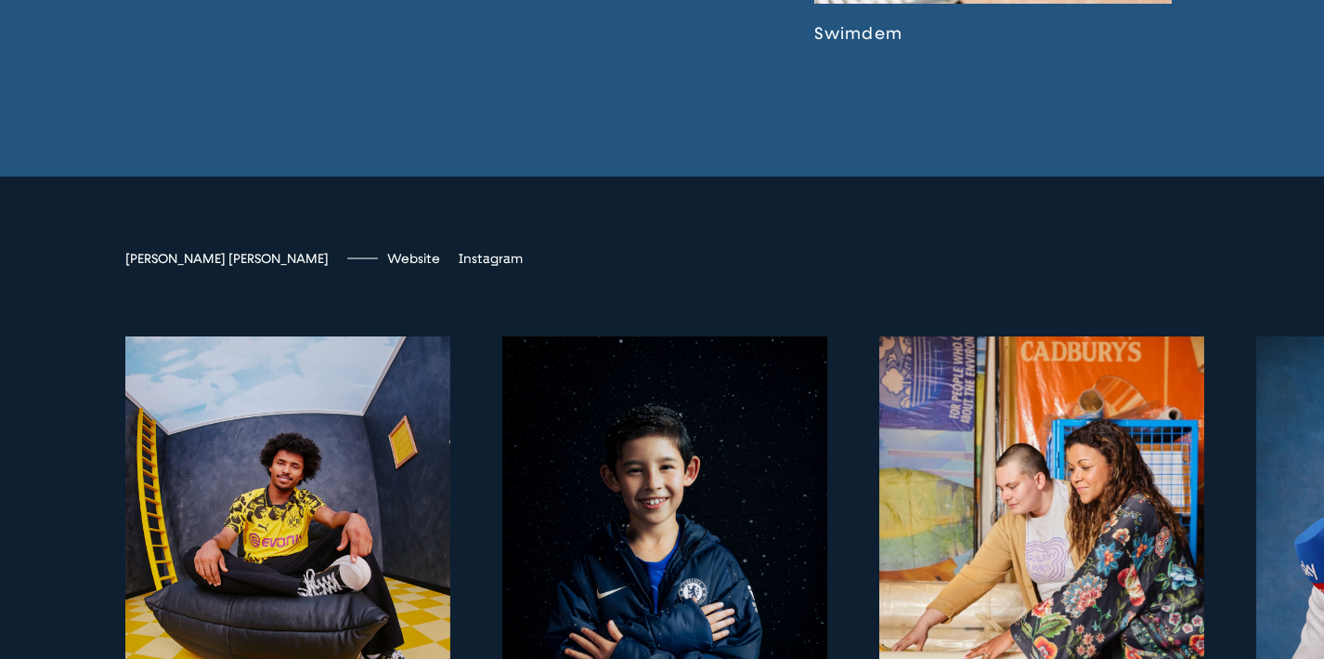
scroll to position [4197, 0]
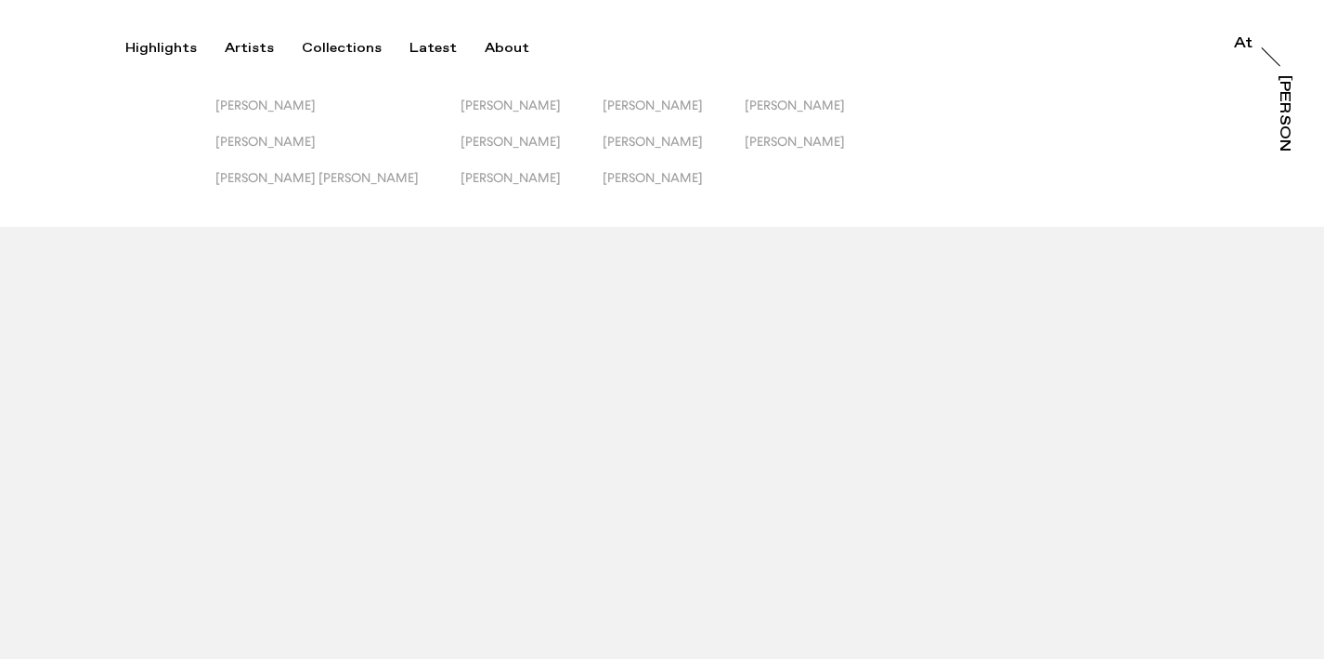
click at [215, 49] on button "Highlights" at bounding box center [174, 48] width 99 height 17
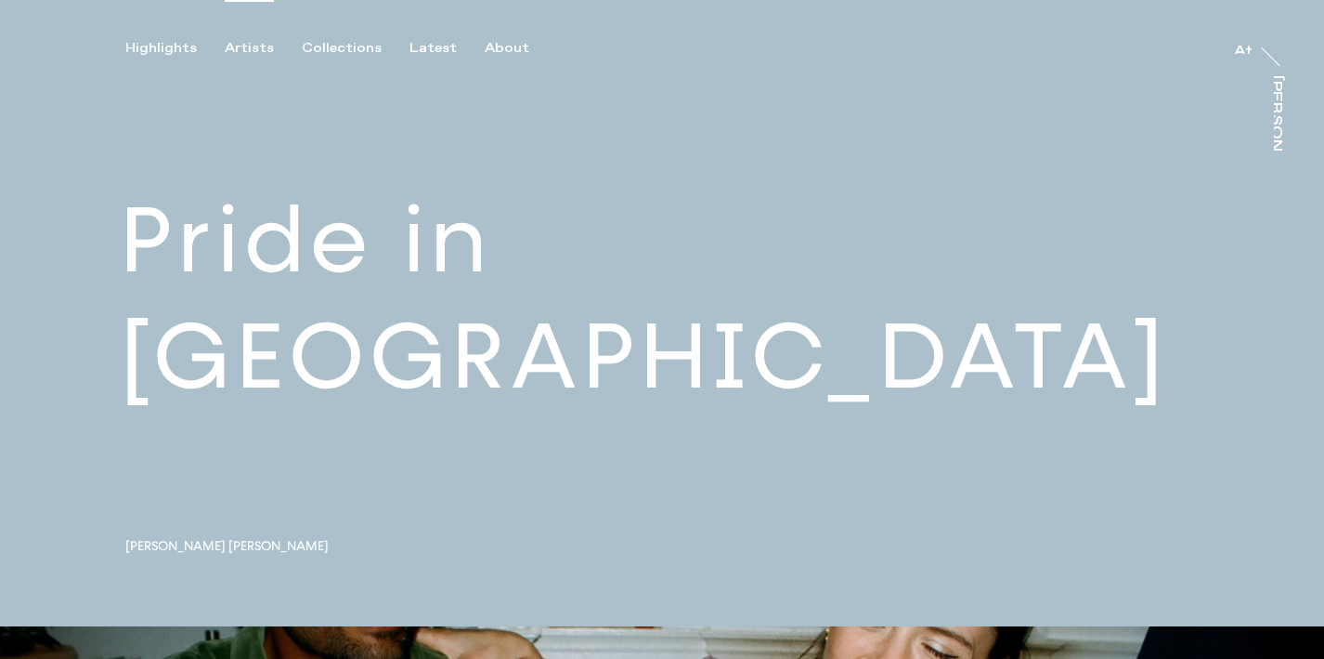
click at [251, 45] on div "Artists" at bounding box center [249, 48] width 49 height 17
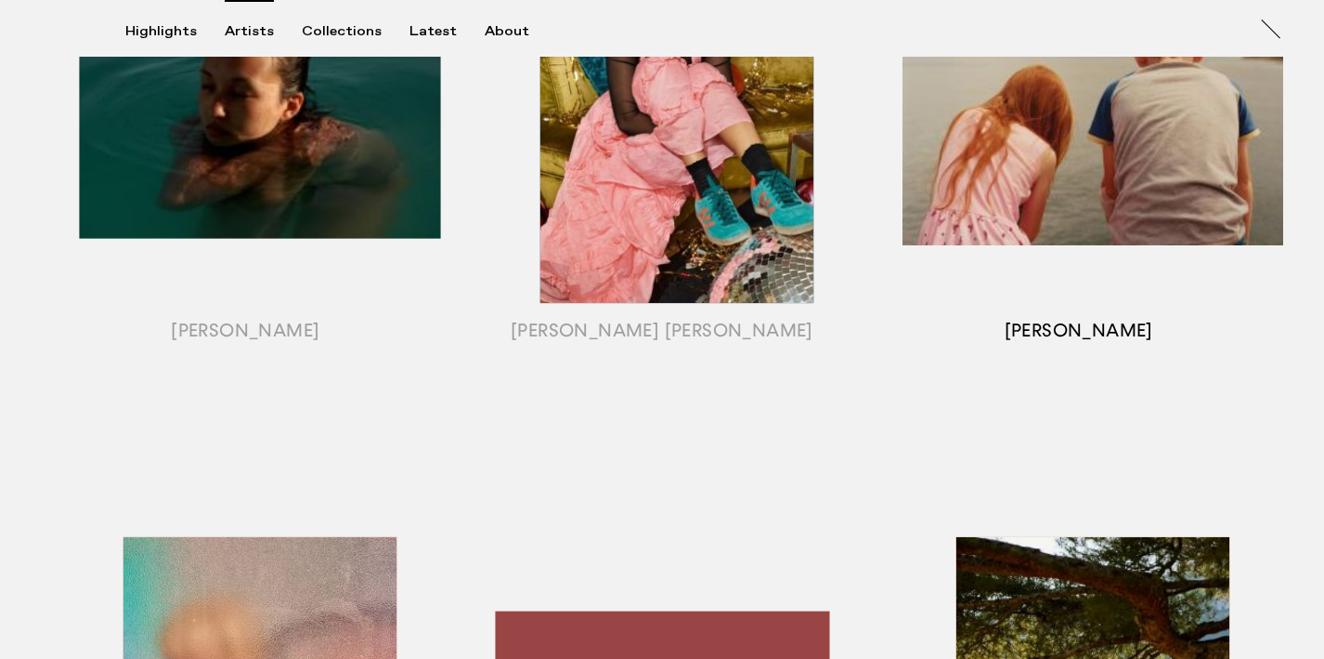
scroll to position [973, 0]
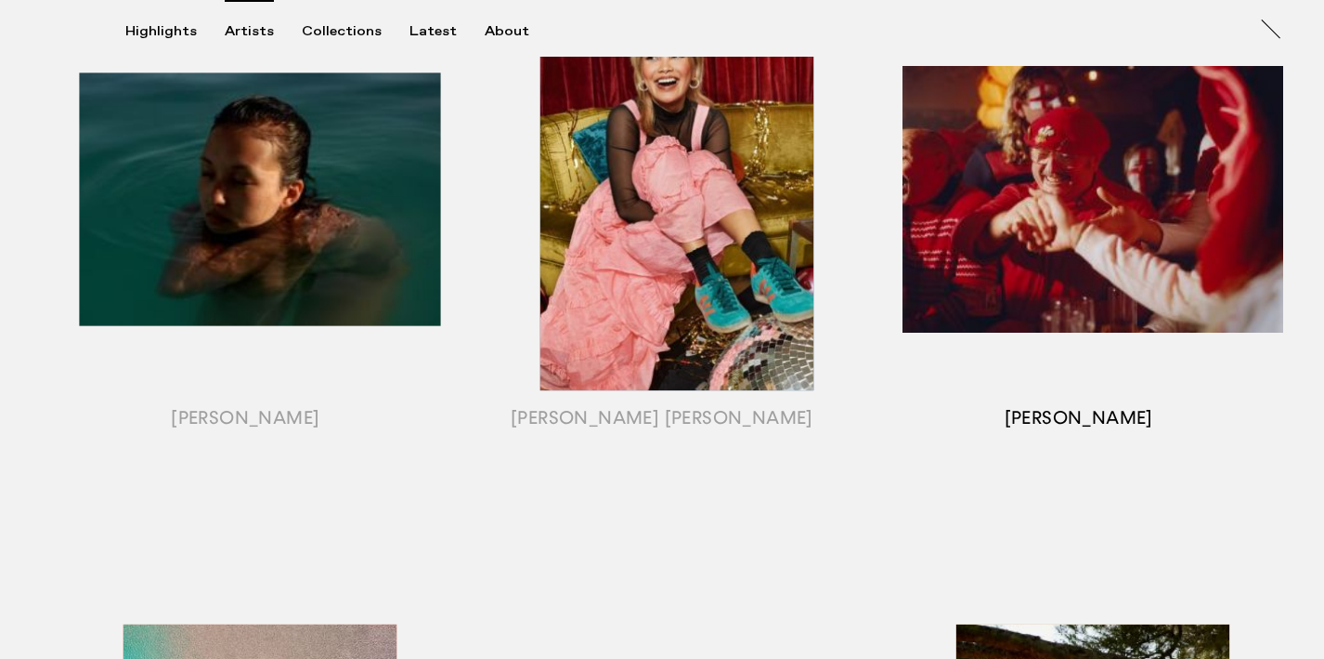
click at [958, 248] on div "button" at bounding box center [1078, 222] width 417 height 580
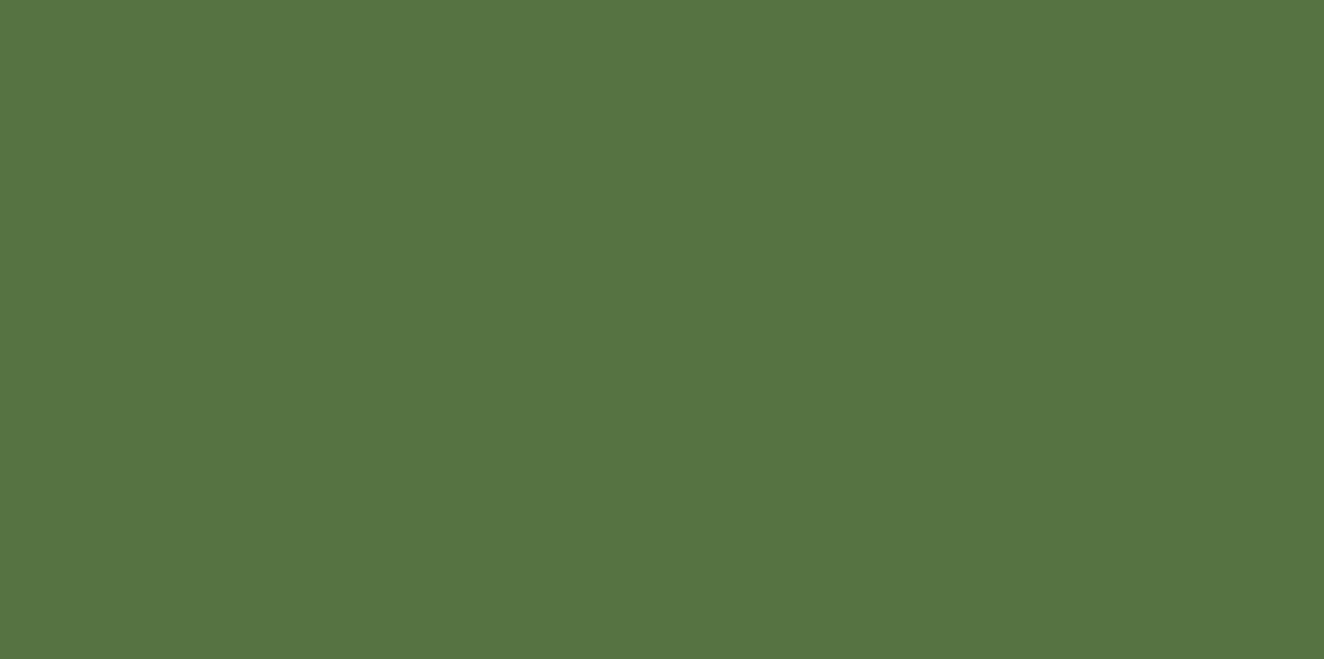
scroll to position [1543, 0]
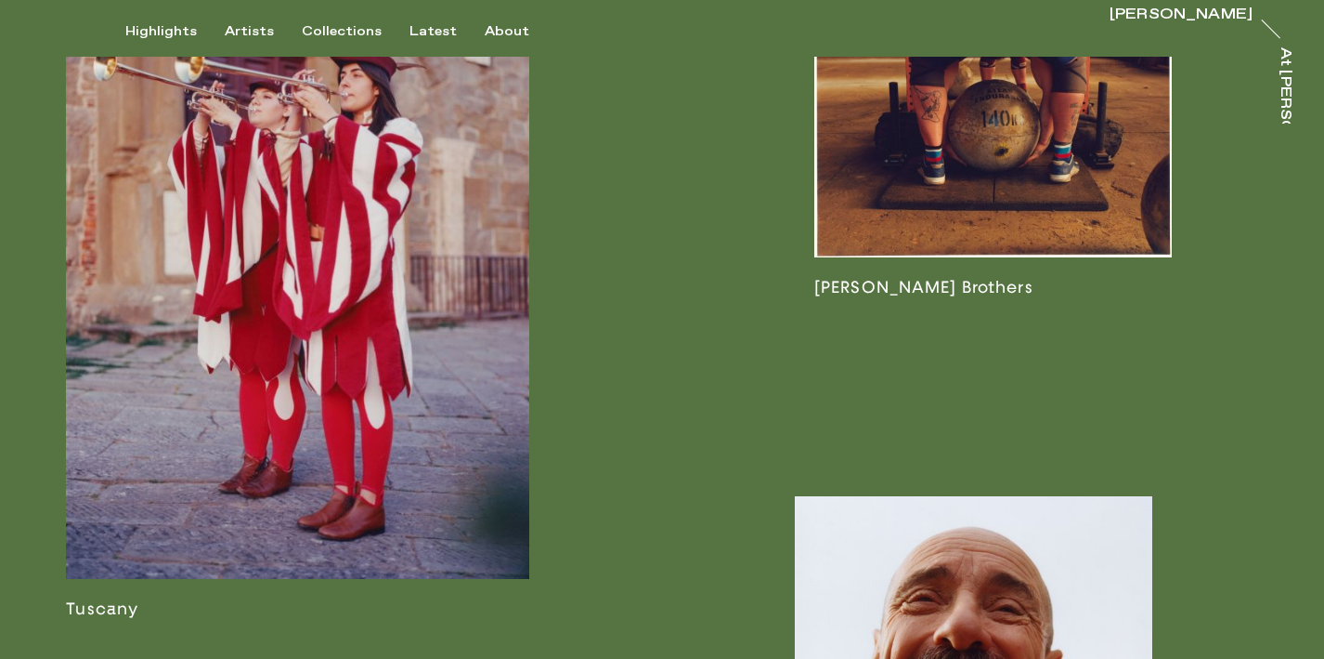
scroll to position [2136, 0]
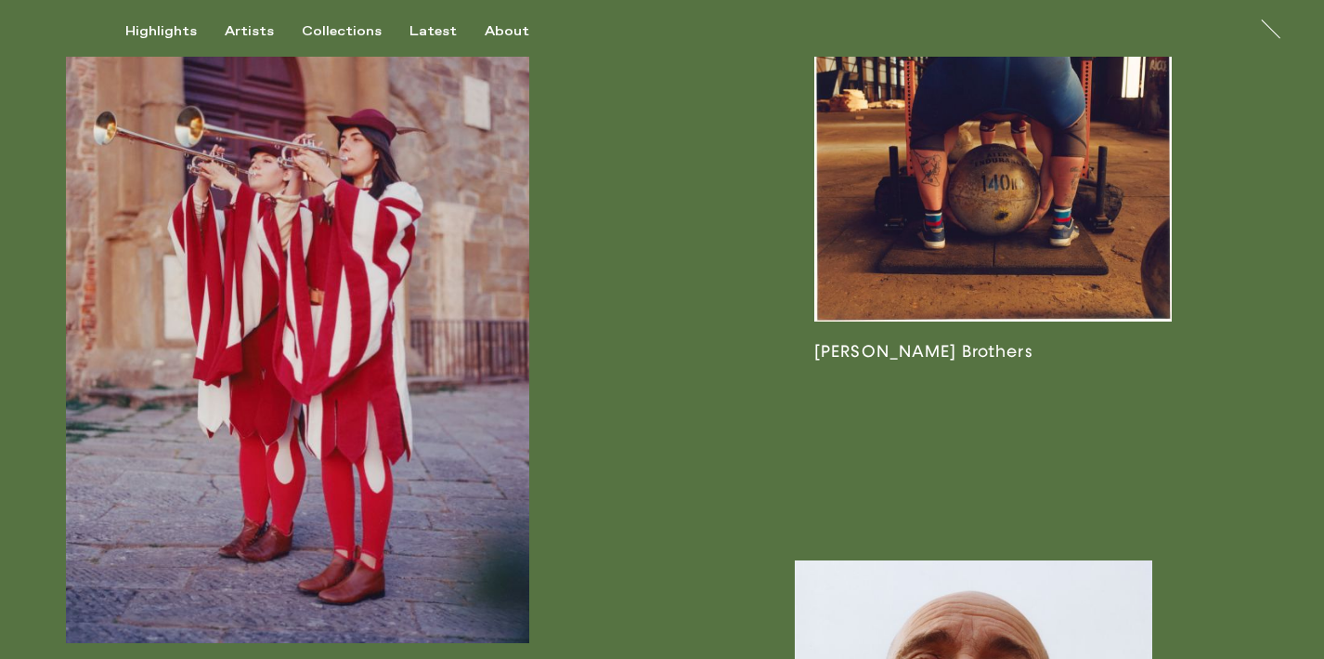
click at [856, 336] on link at bounding box center [994, 193] width 358 height 336
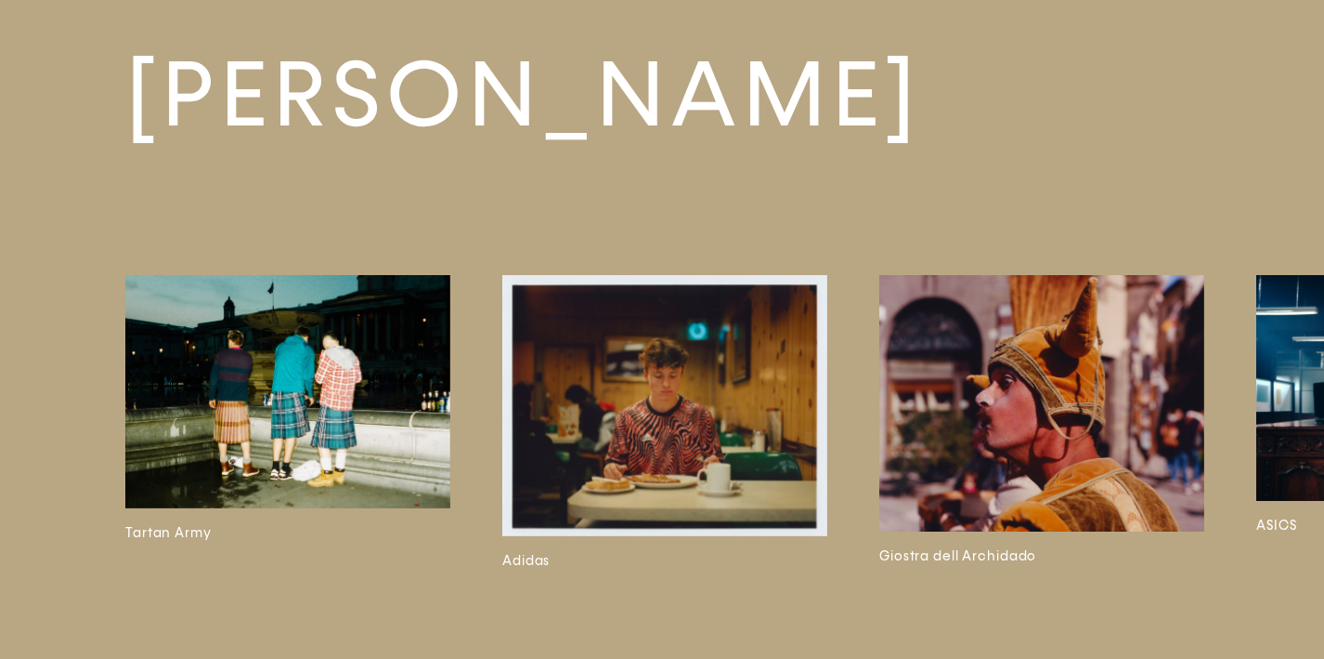
scroll to position [5488, 0]
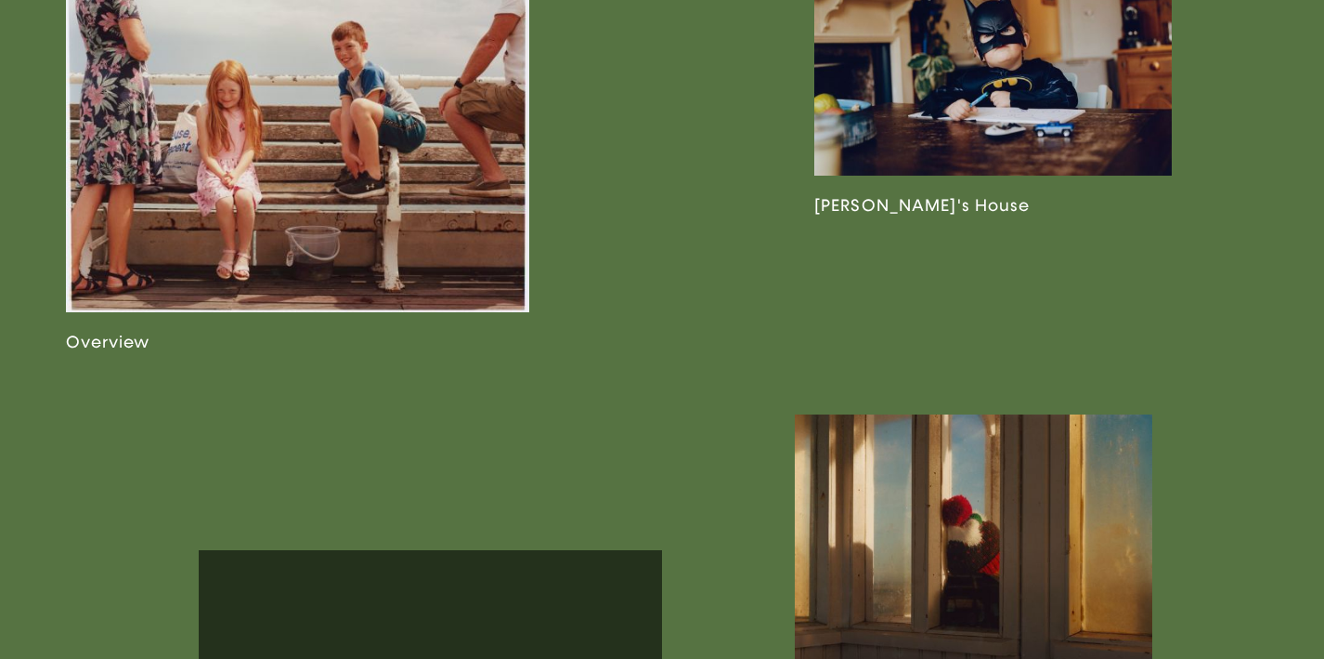
scroll to position [1226, 0]
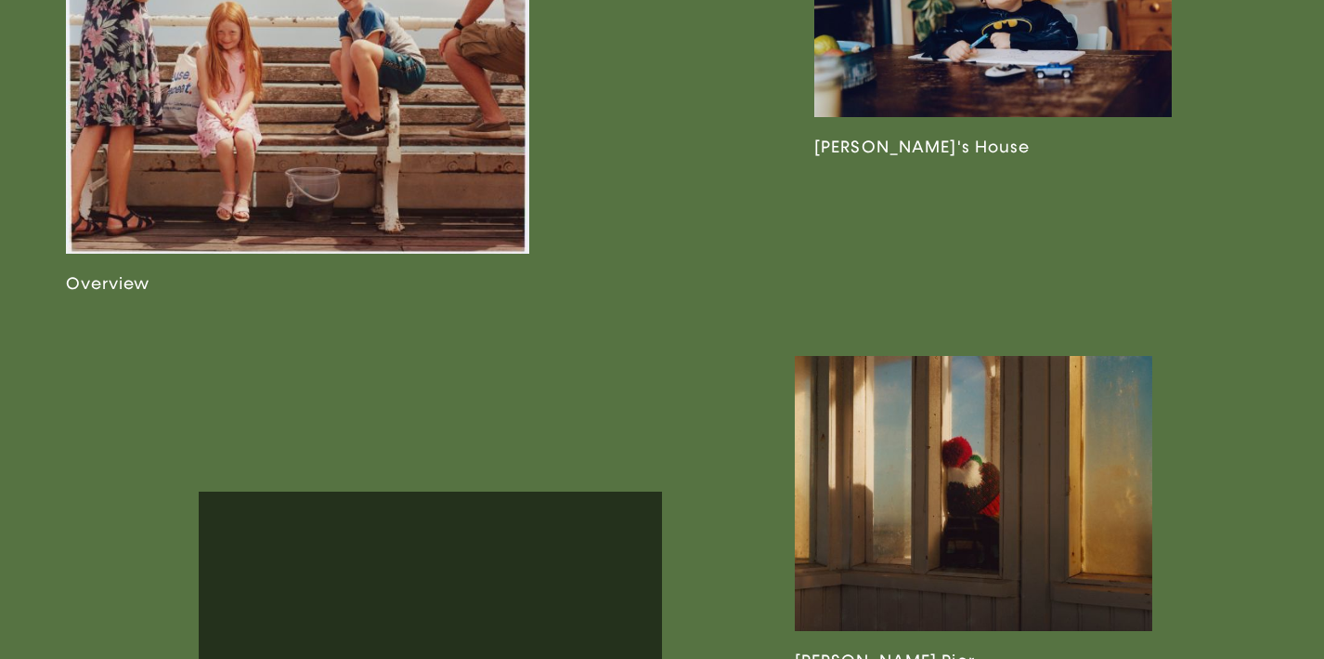
click at [255, 243] on link at bounding box center [297, 90] width 463 height 403
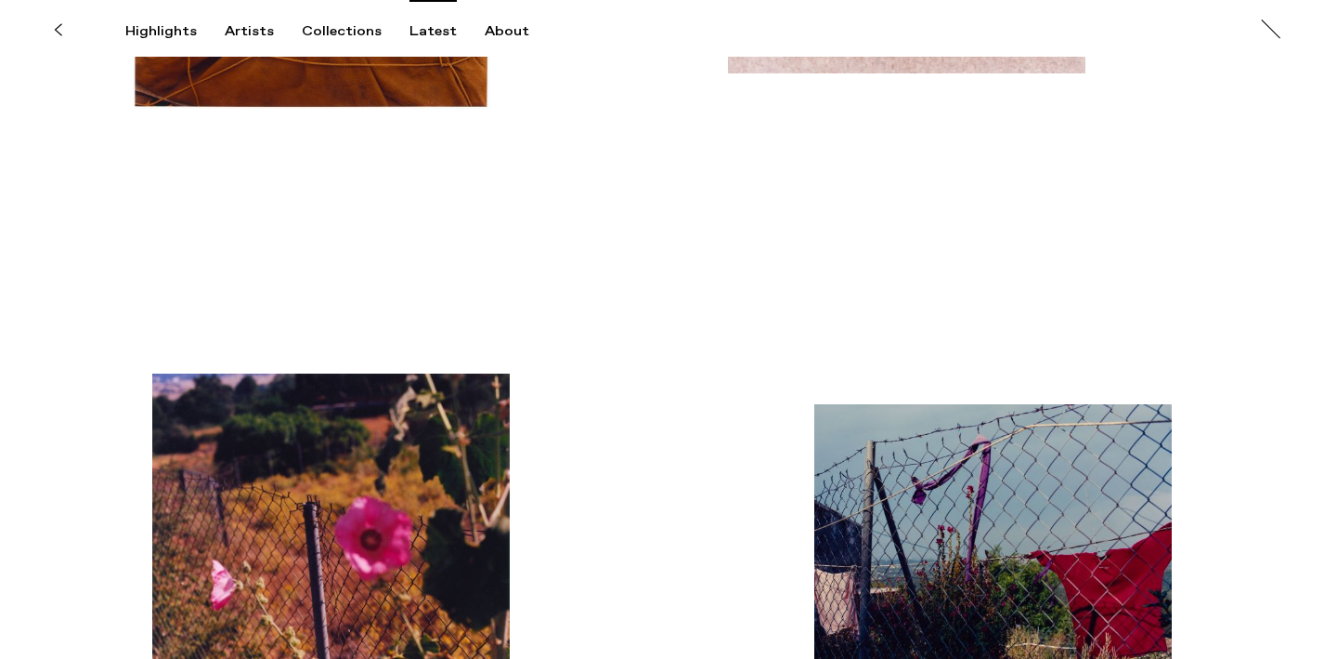
scroll to position [11549, 0]
